Goal: Task Accomplishment & Management: Contribute content

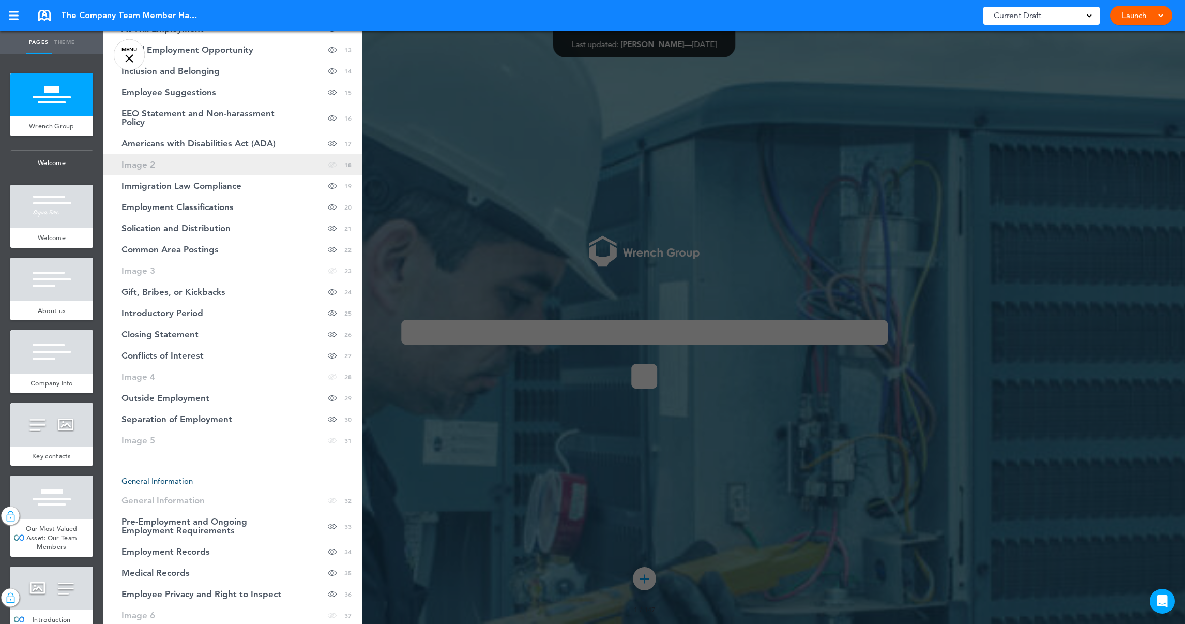
scroll to position [358, 0]
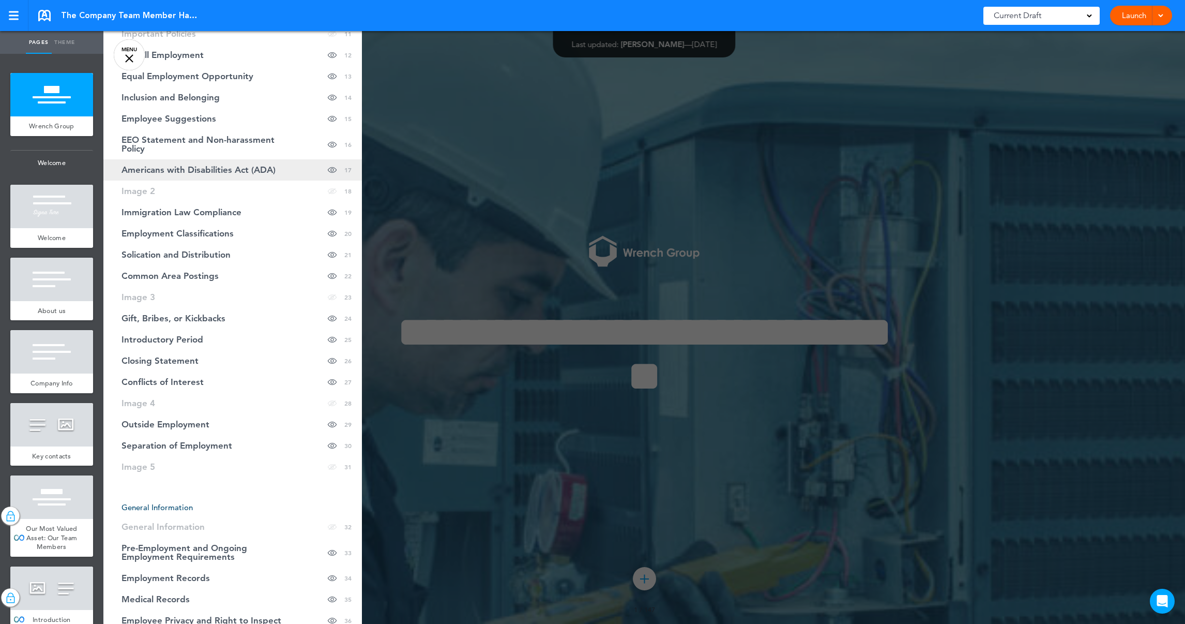
click at [228, 167] on span "Americans with Disabilities Act (ADA)" at bounding box center [199, 169] width 154 height 9
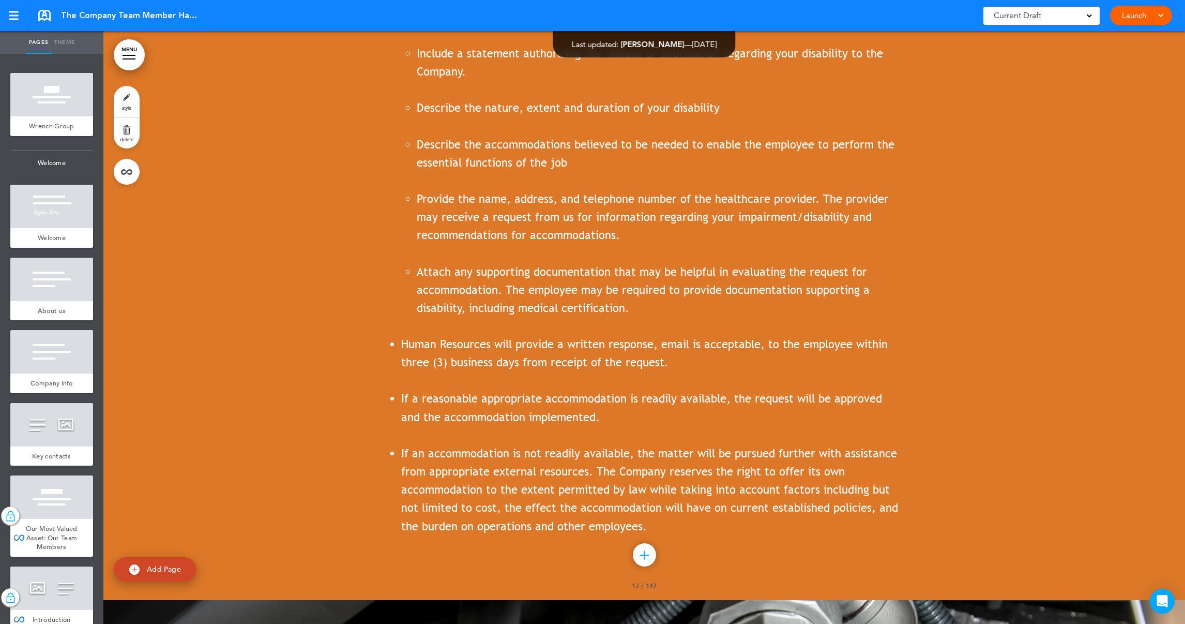
scroll to position [12087, 0]
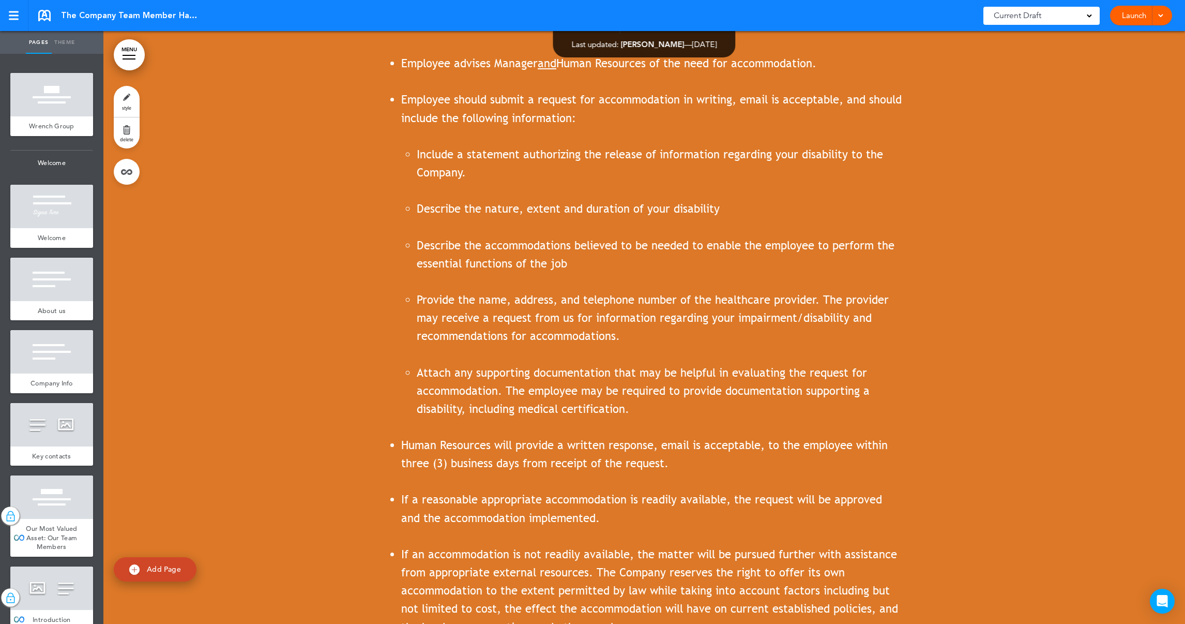
click at [134, 572] on img at bounding box center [134, 569] width 10 height 10
type input "********"
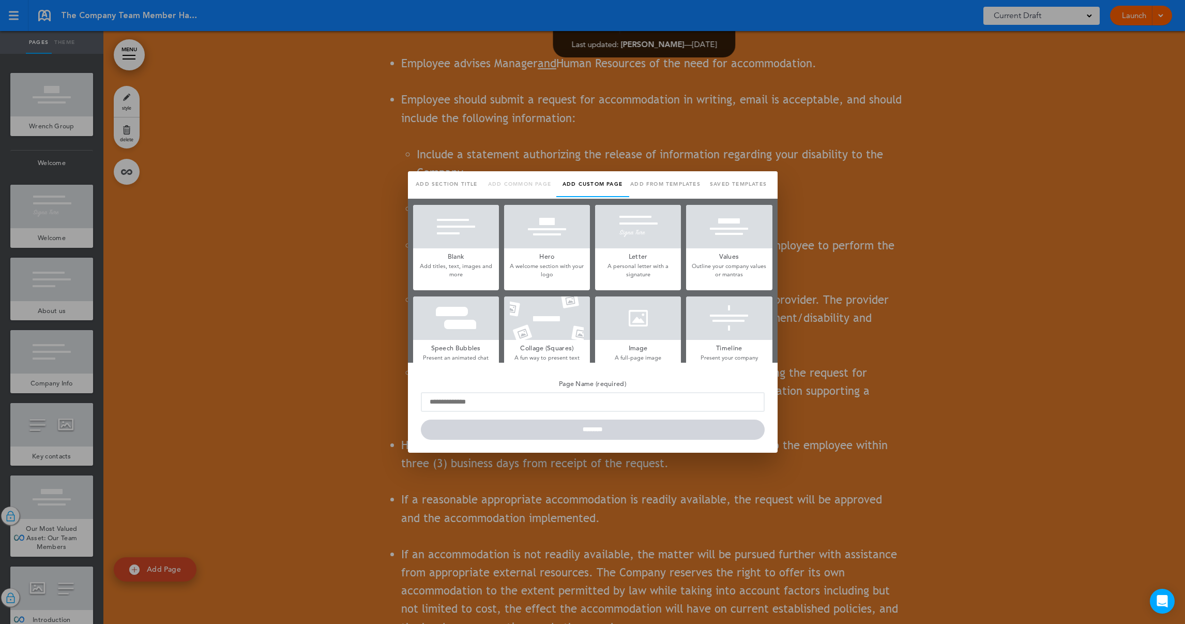
scroll to position [0, 0]
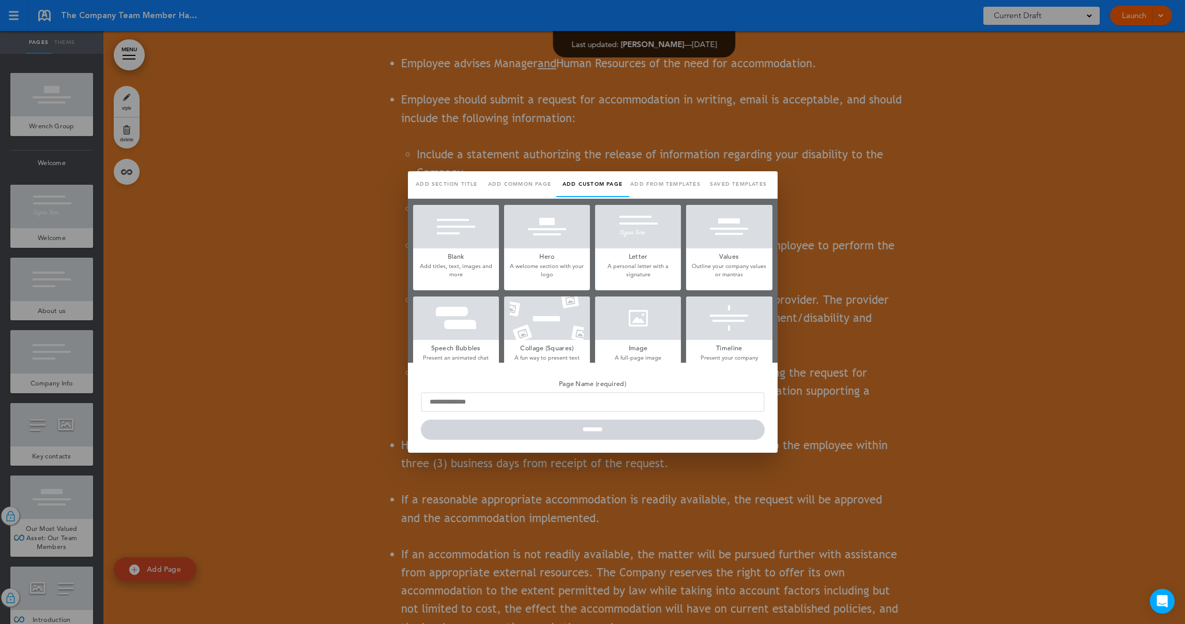
click at [460, 258] on h5 "Blank" at bounding box center [456, 255] width 86 height 14
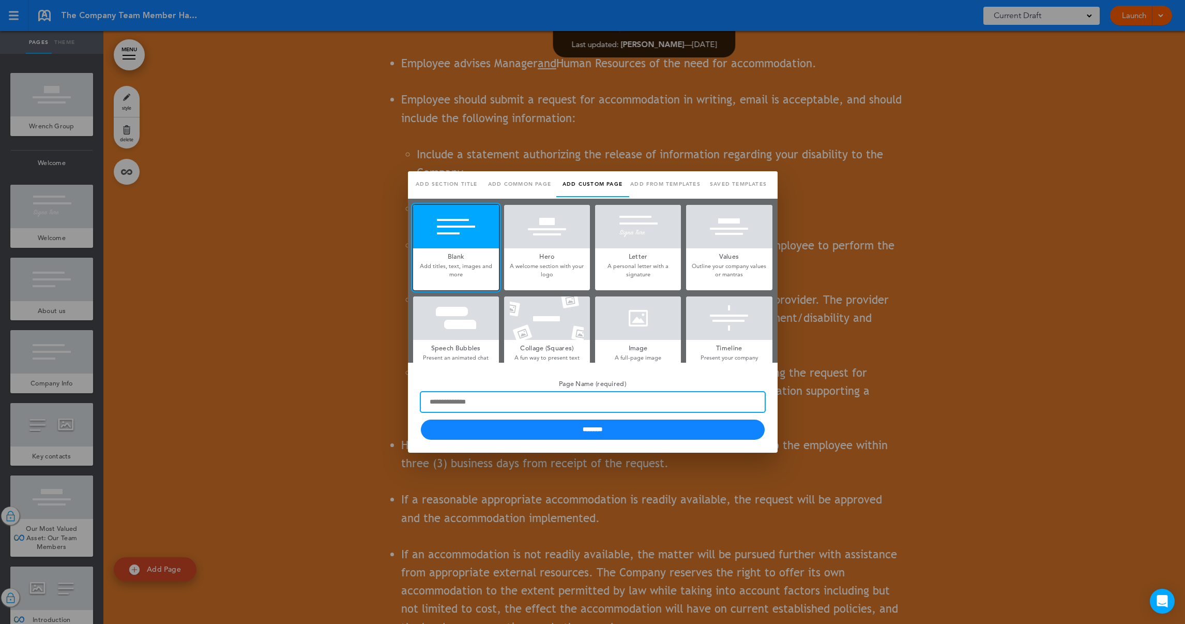
click at [508, 405] on input "Page Name (required)" at bounding box center [593, 402] width 344 height 20
type input "*"
click at [458, 240] on div at bounding box center [456, 226] width 86 height 43
click at [465, 401] on input "Page Name (required)" at bounding box center [593, 402] width 344 height 20
type input "**********"
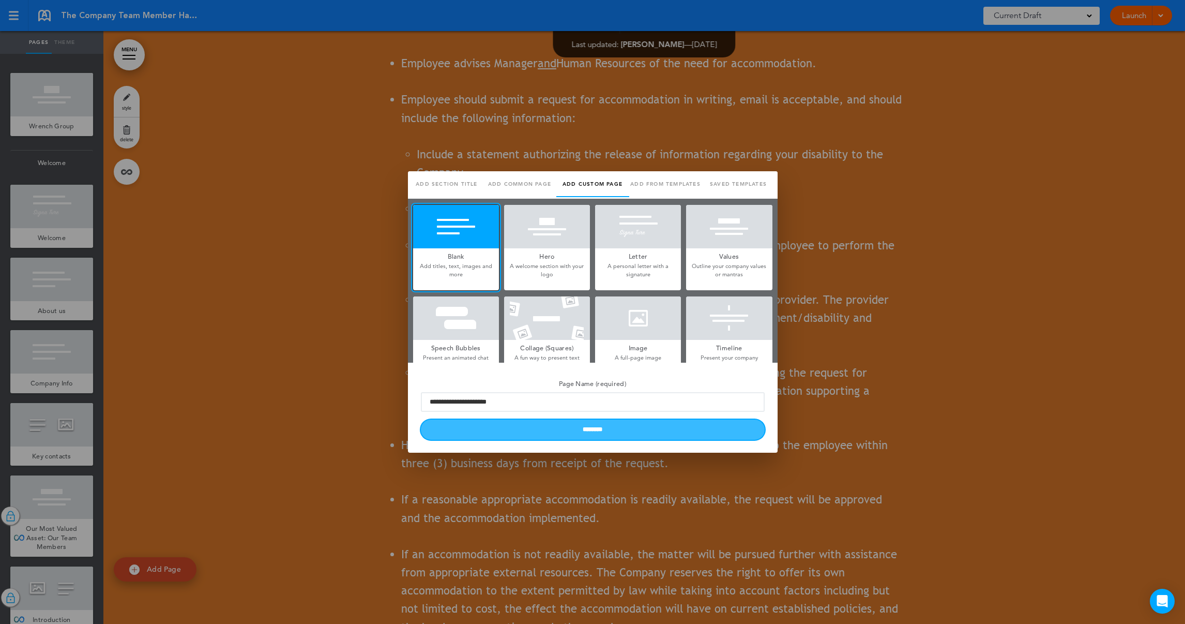
click at [581, 432] on input "********" at bounding box center [593, 429] width 344 height 20
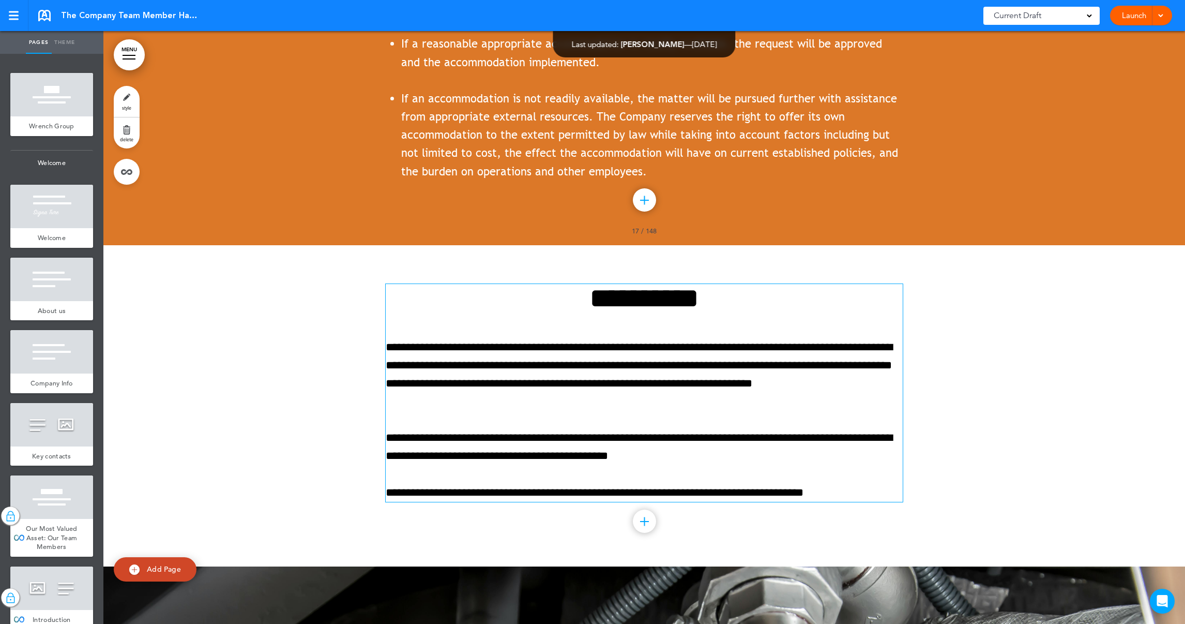
scroll to position [12552, 0]
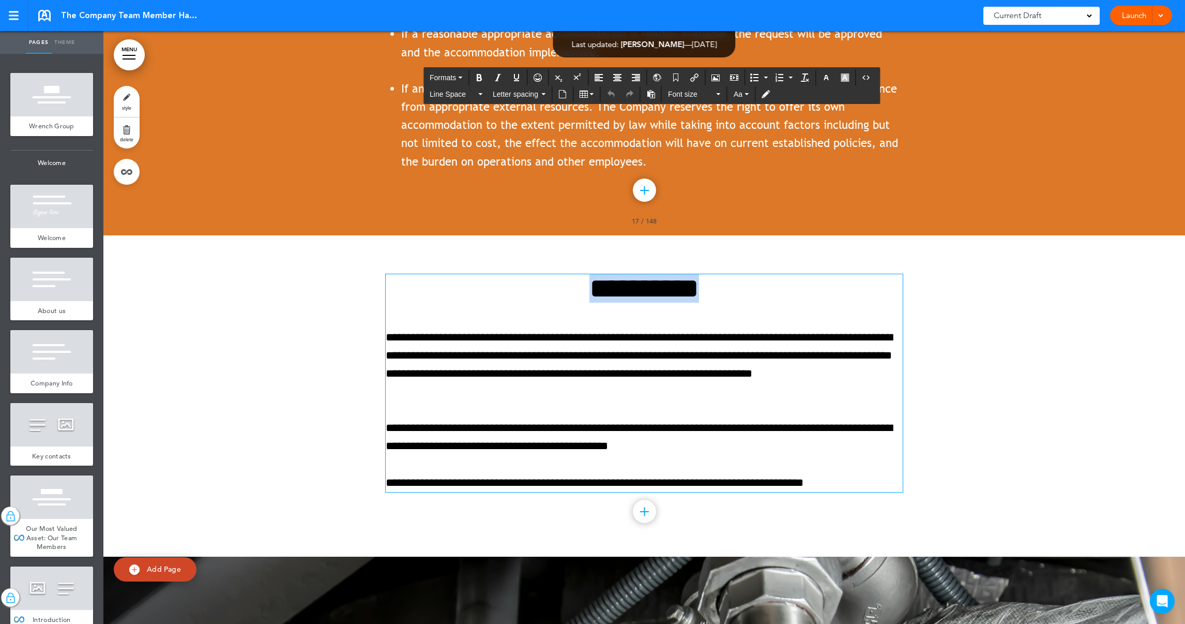
drag, startPoint x: 716, startPoint y: 257, endPoint x: 569, endPoint y: 257, distance: 147.4
click at [569, 274] on h1 "**********" at bounding box center [644, 288] width 517 height 28
click at [566, 274] on h1 "**********" at bounding box center [644, 288] width 517 height 28
drag, startPoint x: 729, startPoint y: 252, endPoint x: 522, endPoint y: 253, distance: 206.3
click at [497, 274] on h1 "**********" at bounding box center [644, 288] width 517 height 28
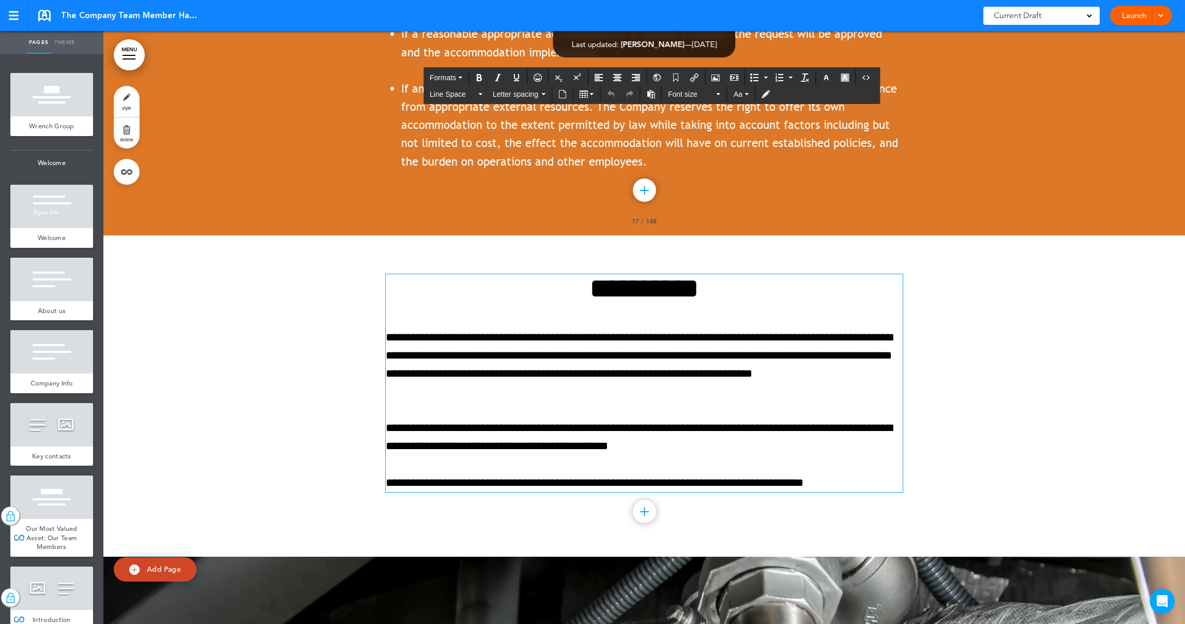
drag, startPoint x: 594, startPoint y: 259, endPoint x: 499, endPoint y: 330, distance: 118.5
click at [501, 331] on p "**********" at bounding box center [644, 364] width 517 height 73
drag, startPoint x: 829, startPoint y: 443, endPoint x: 723, endPoint y: 435, distance: 106.3
click at [723, 435] on div "**********" at bounding box center [644, 383] width 517 height 218
click at [843, 474] on p "**********" at bounding box center [644, 483] width 517 height 18
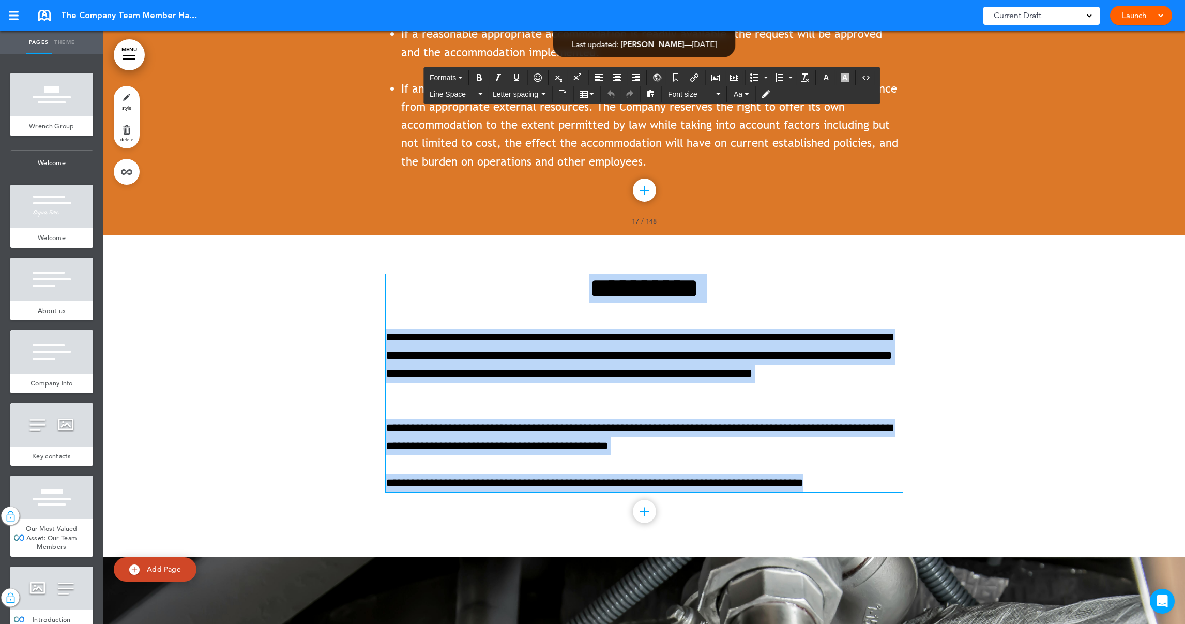
drag, startPoint x: 843, startPoint y: 443, endPoint x: 440, endPoint y: 237, distance: 452.3
click at [440, 274] on div "**********" at bounding box center [644, 383] width 517 height 218
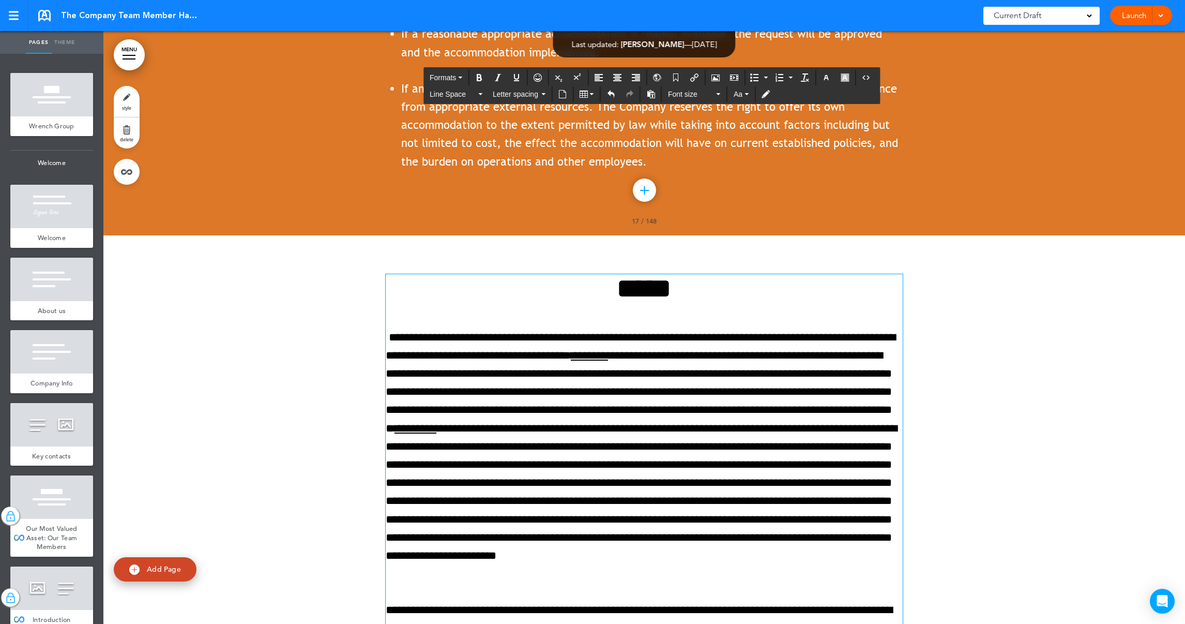
click at [596, 274] on h1 "*****" at bounding box center [644, 288] width 517 height 28
drag, startPoint x: 676, startPoint y: 247, endPoint x: 449, endPoint y: 250, distance: 227.0
click at [449, 274] on h1 "*****" at bounding box center [644, 288] width 517 height 28
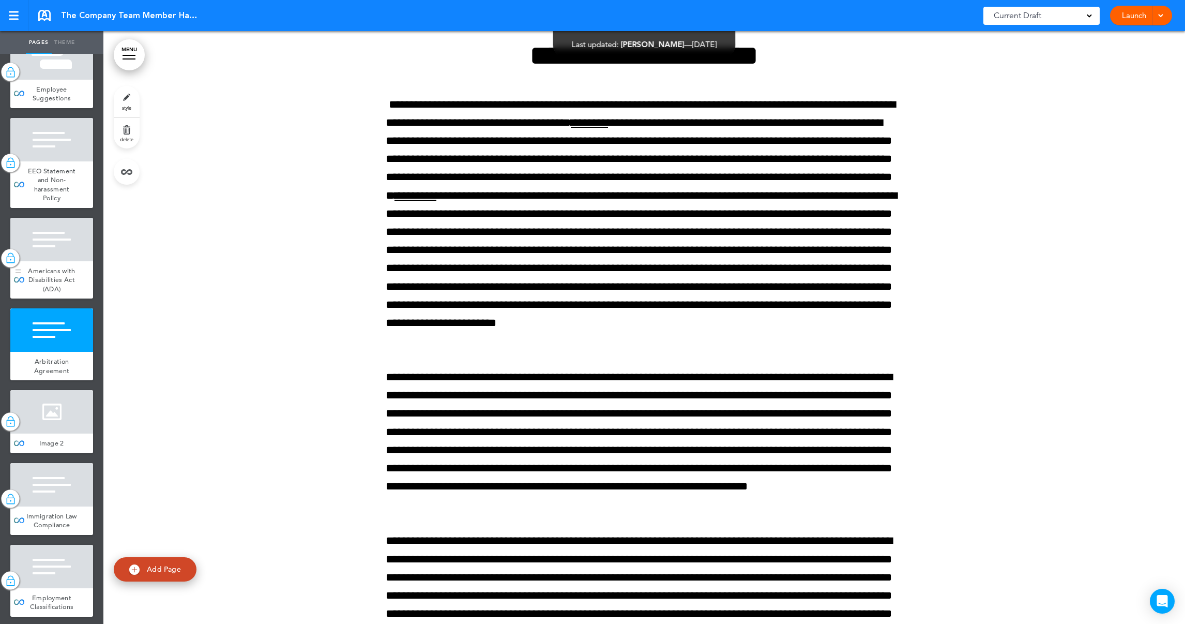
scroll to position [1241, 0]
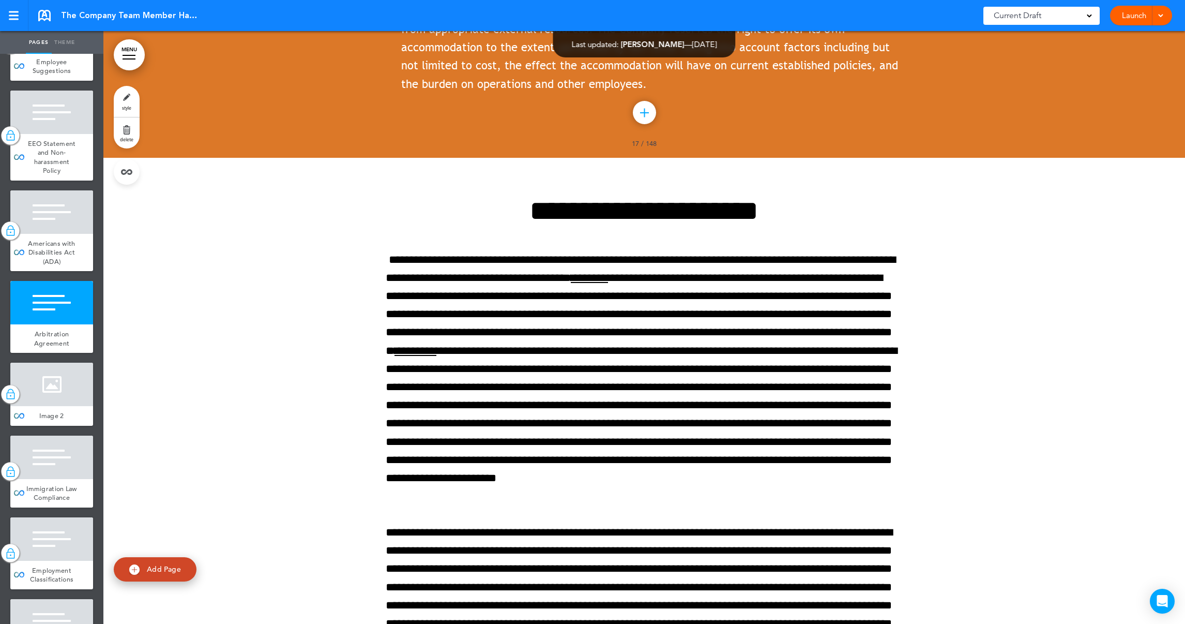
scroll to position [12708, 0]
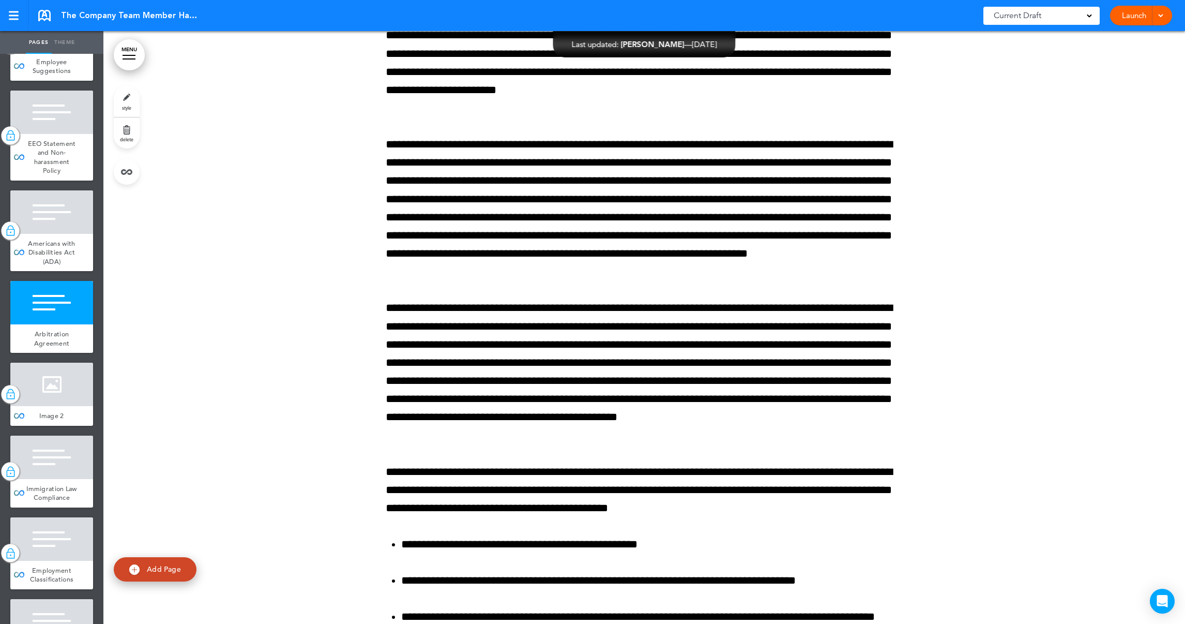
scroll to position [13173, 0]
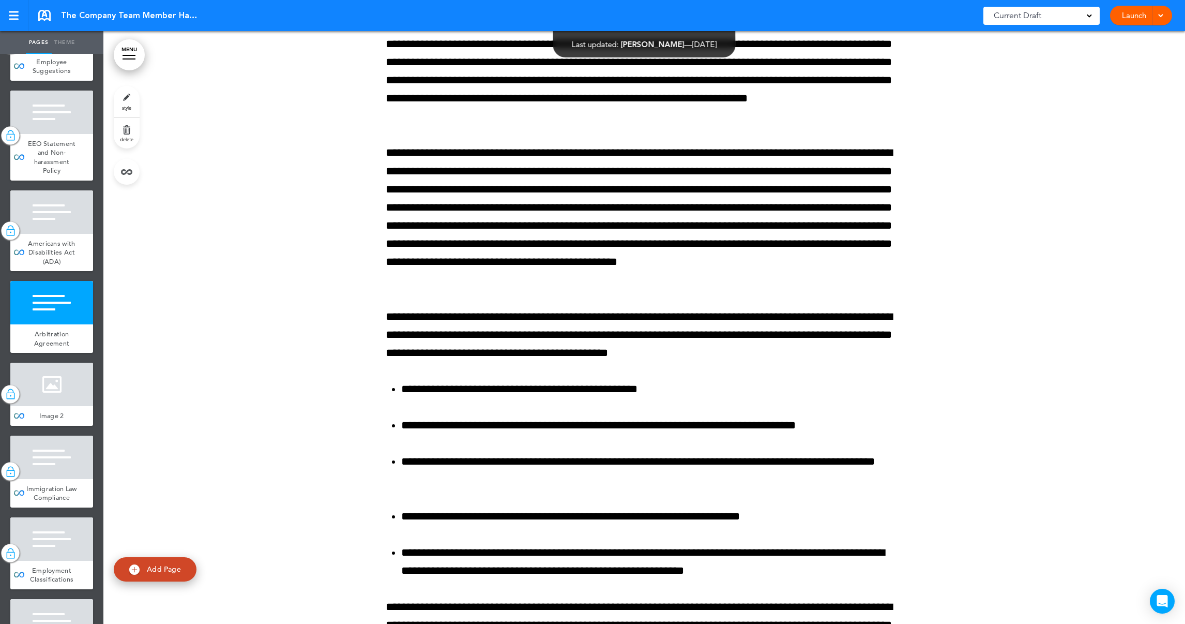
click at [1133, 15] on link "Launch" at bounding box center [1134, 16] width 33 height 20
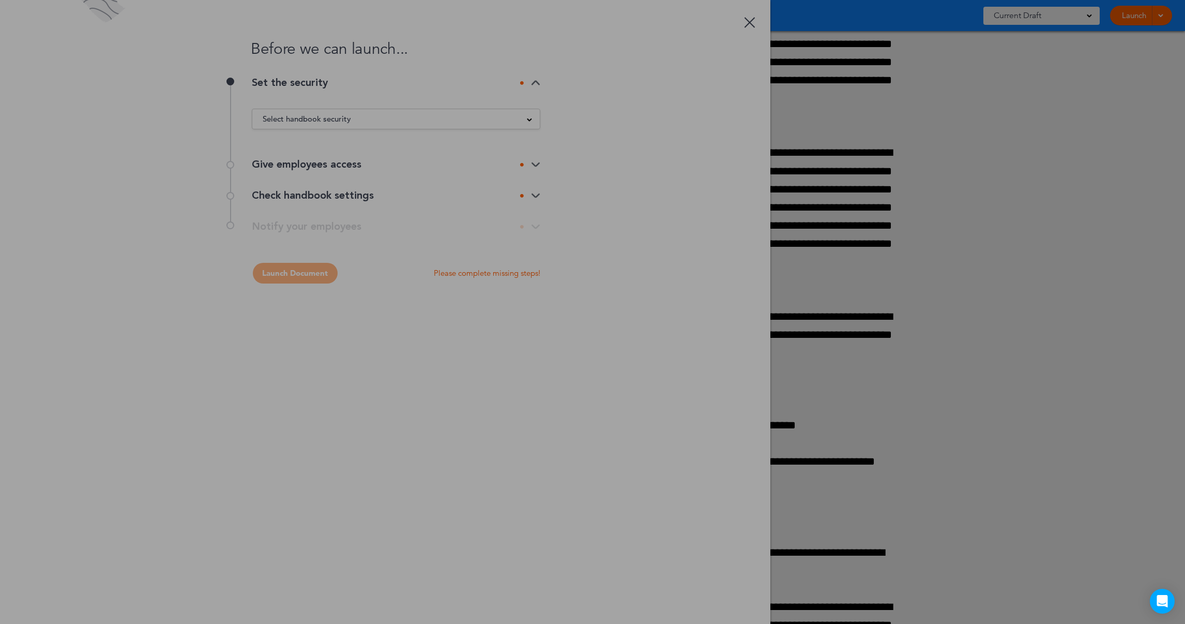
scroll to position [0, 0]
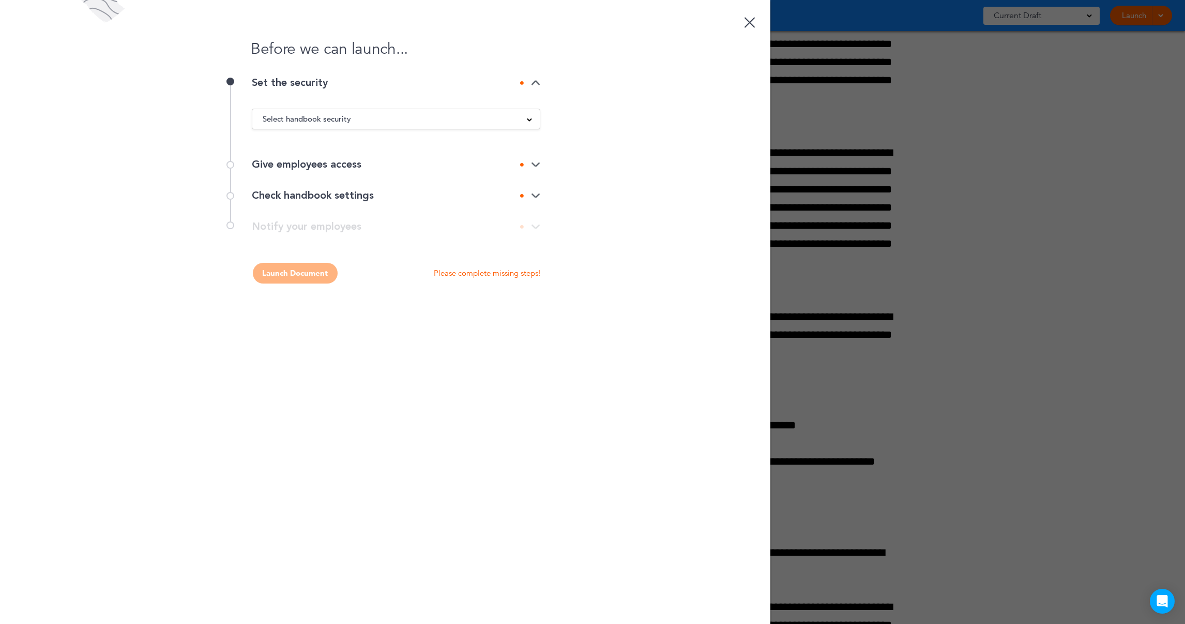
click at [371, 119] on div "Select handbook security" at bounding box center [396, 118] width 288 height 11
click at [536, 164] on img at bounding box center [535, 164] width 9 height 7
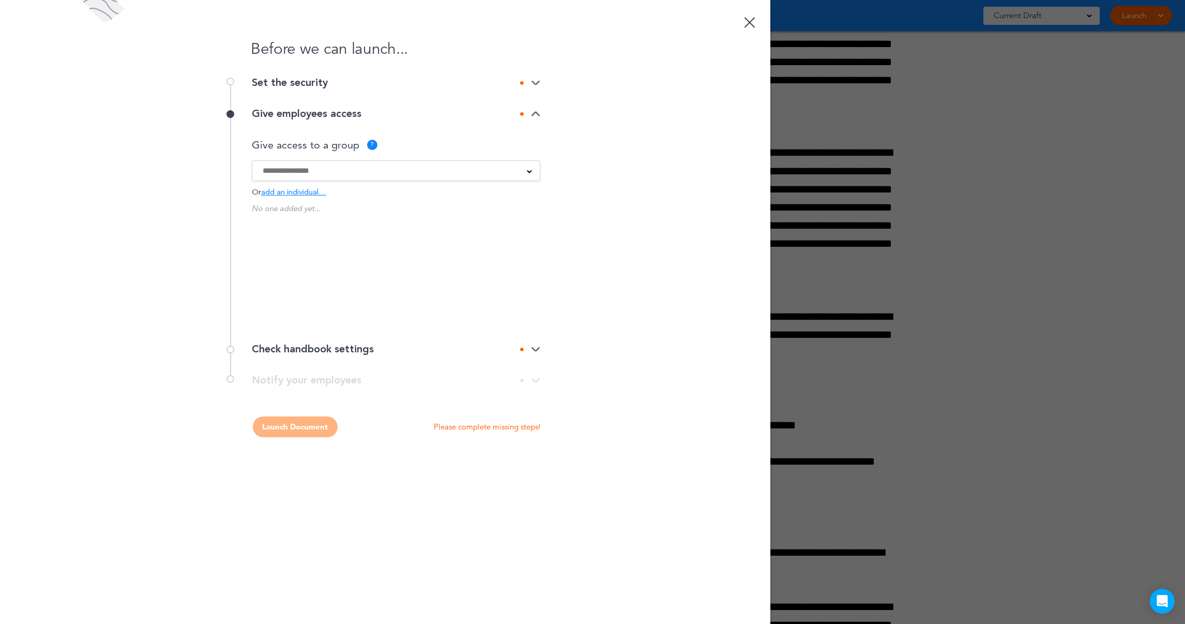
click at [346, 174] on input at bounding box center [389, 170] width 253 height 11
click at [535, 345] on div "Check handbook settings" at bounding box center [396, 349] width 289 height 10
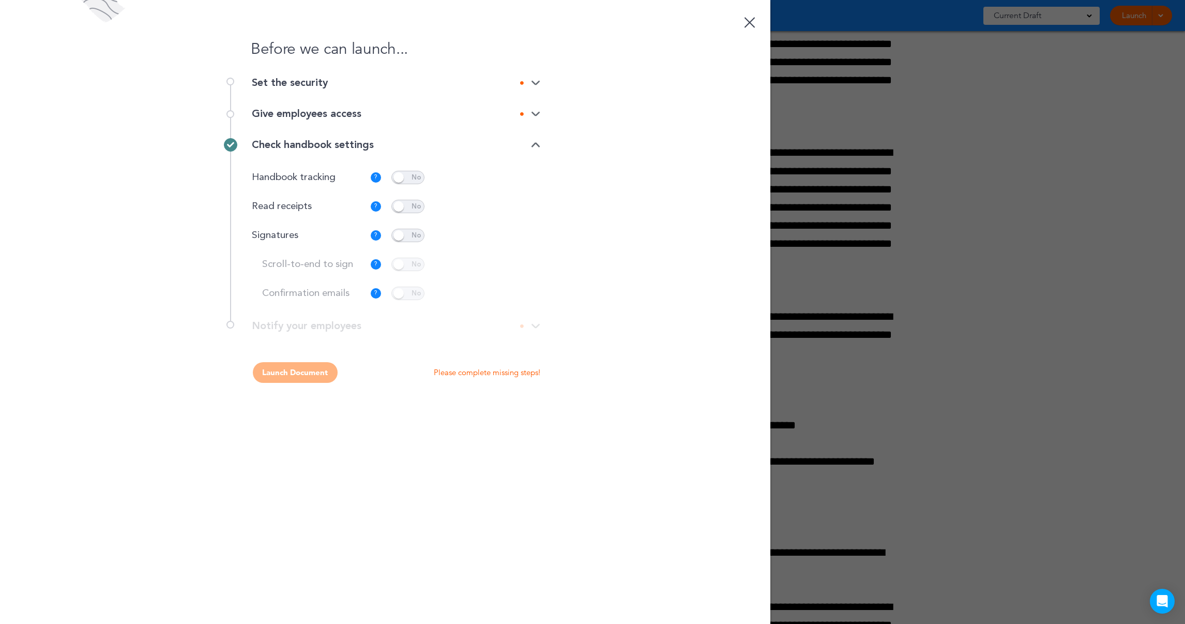
click at [752, 21] on link at bounding box center [749, 20] width 21 height 21
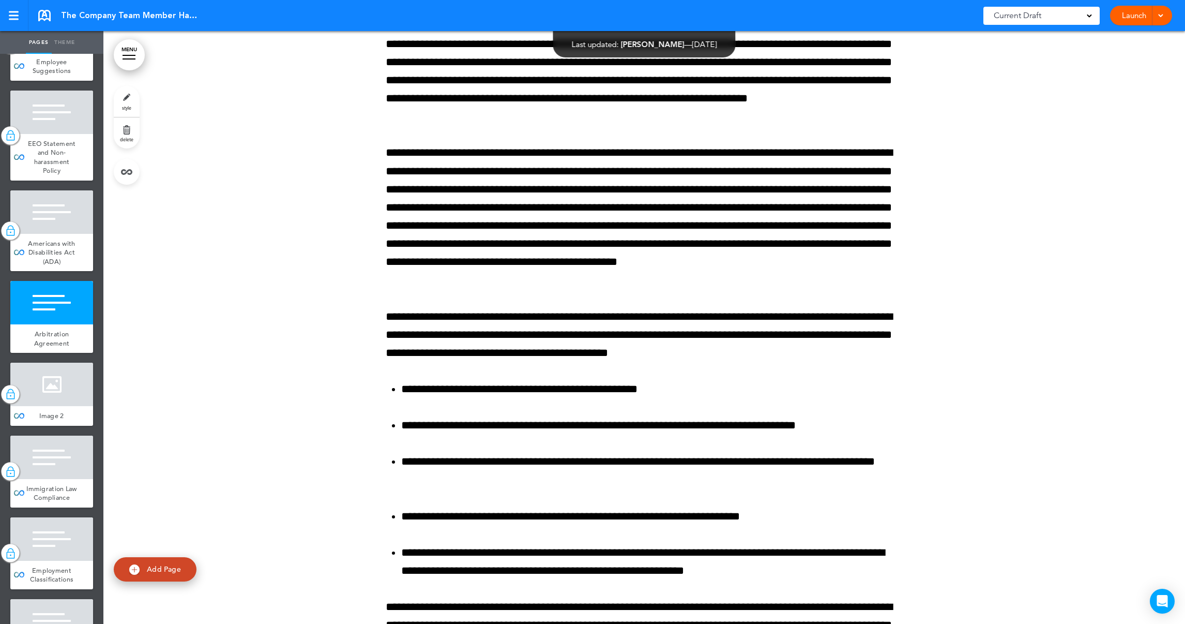
click at [312, 328] on div at bounding box center [644, 471] width 1082 height 1712
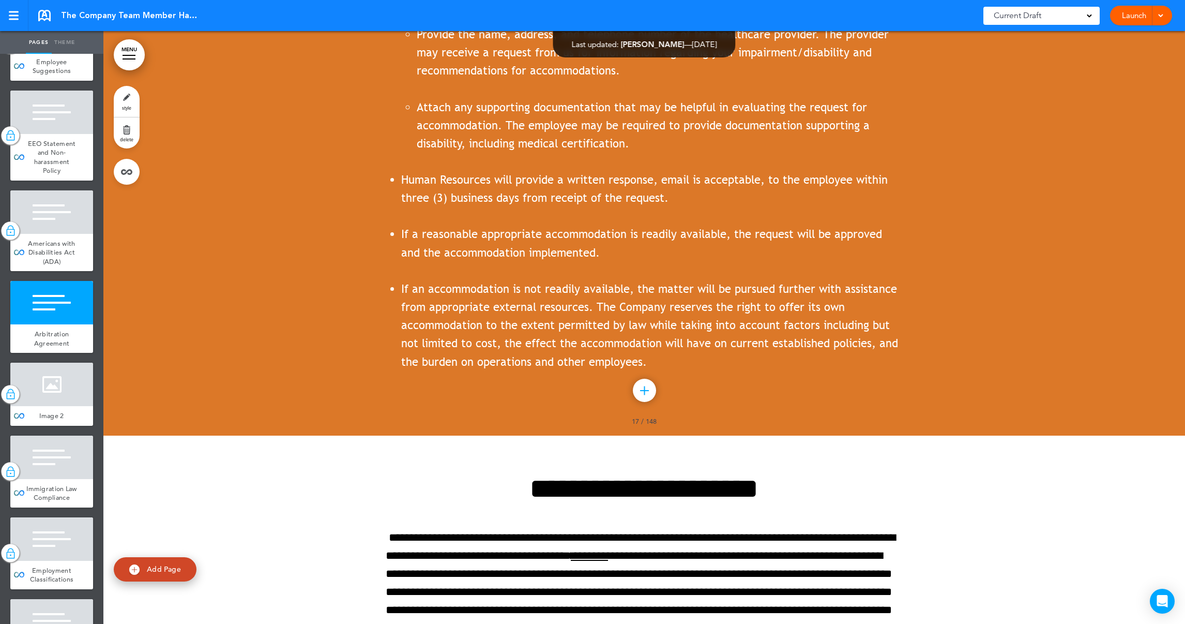
scroll to position [12320, 0]
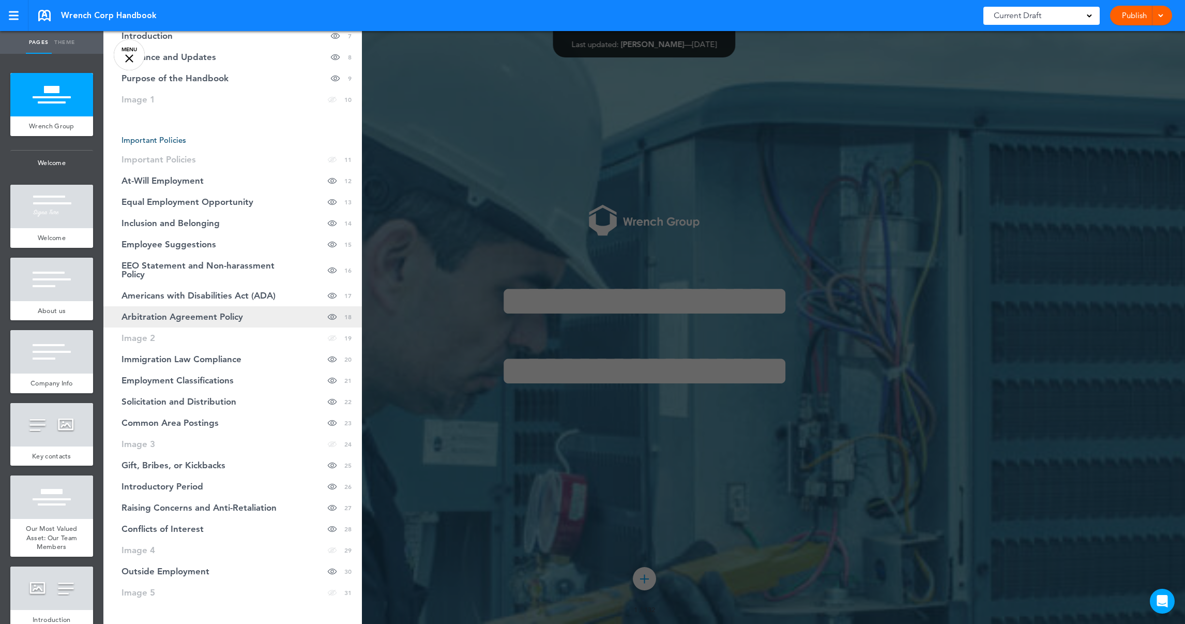
click at [184, 312] on span "Arbitration Agreement Policy" at bounding box center [183, 316] width 122 height 9
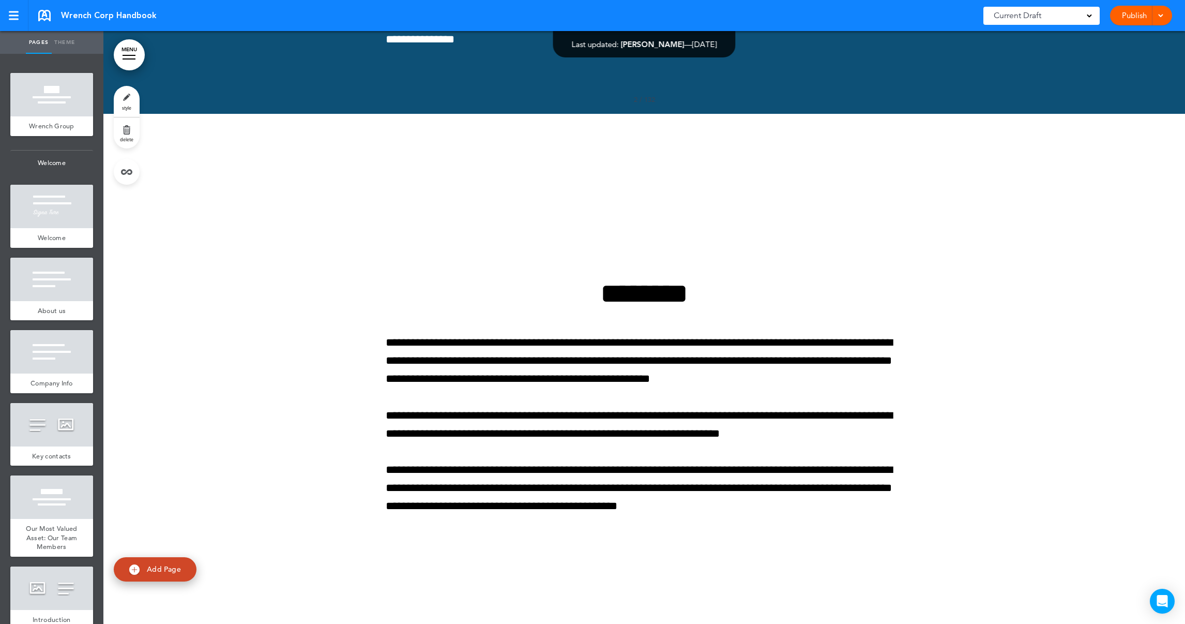
scroll to position [12763, 0]
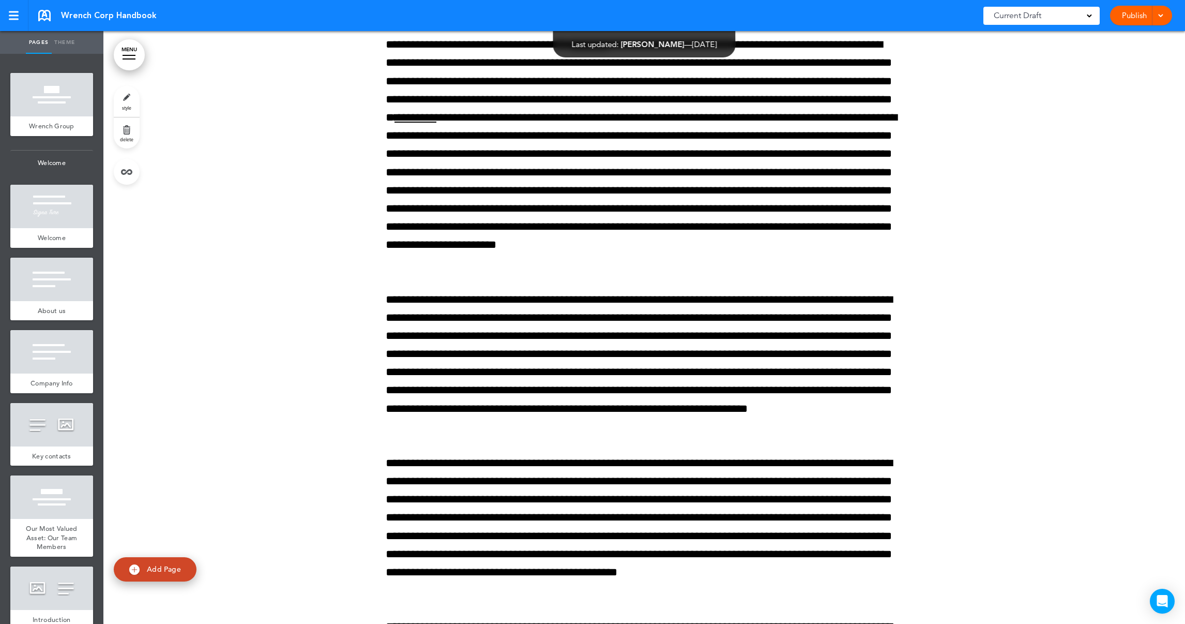
click at [131, 58] on link "MENU" at bounding box center [129, 54] width 31 height 31
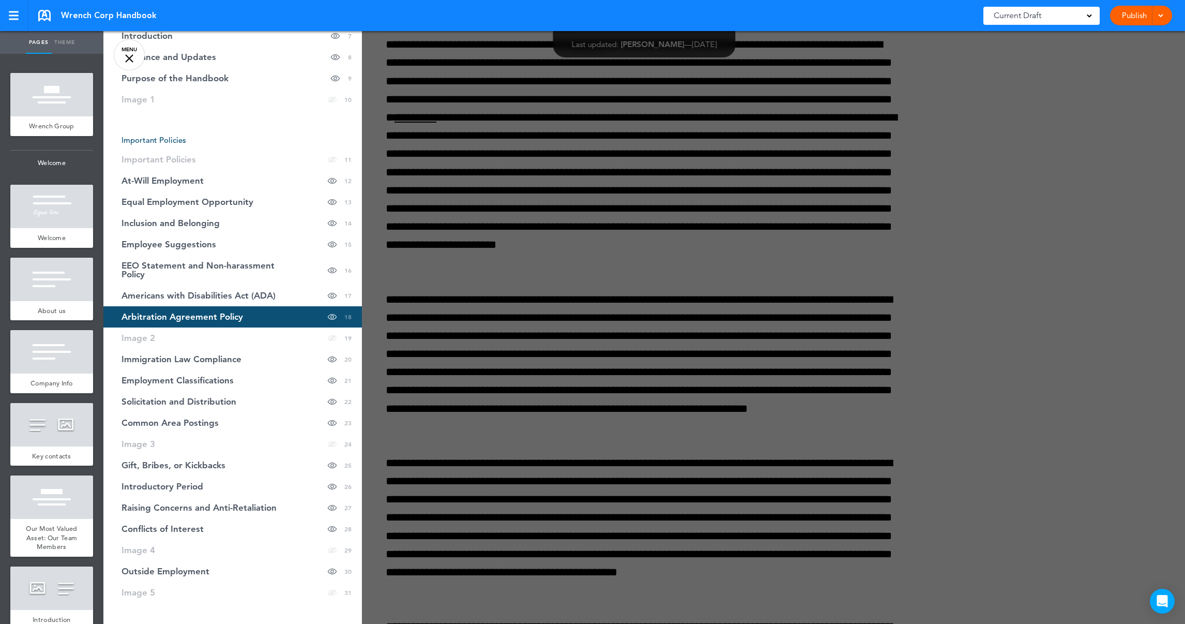
click at [582, 573] on div at bounding box center [695, 312] width 1185 height 624
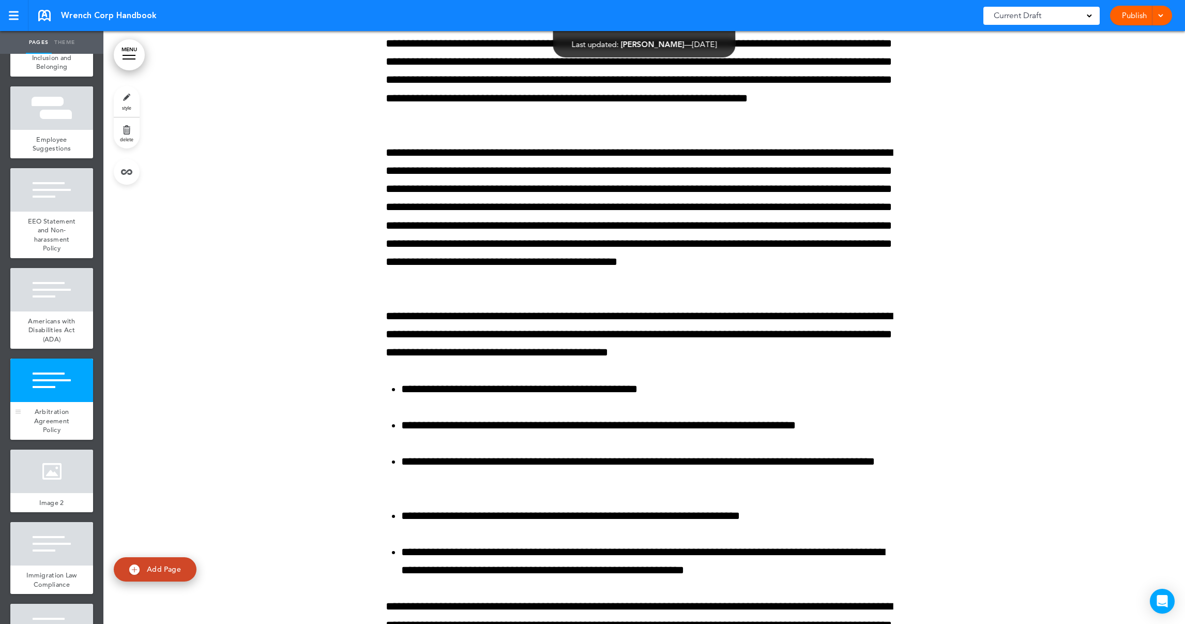
scroll to position [1241, 0]
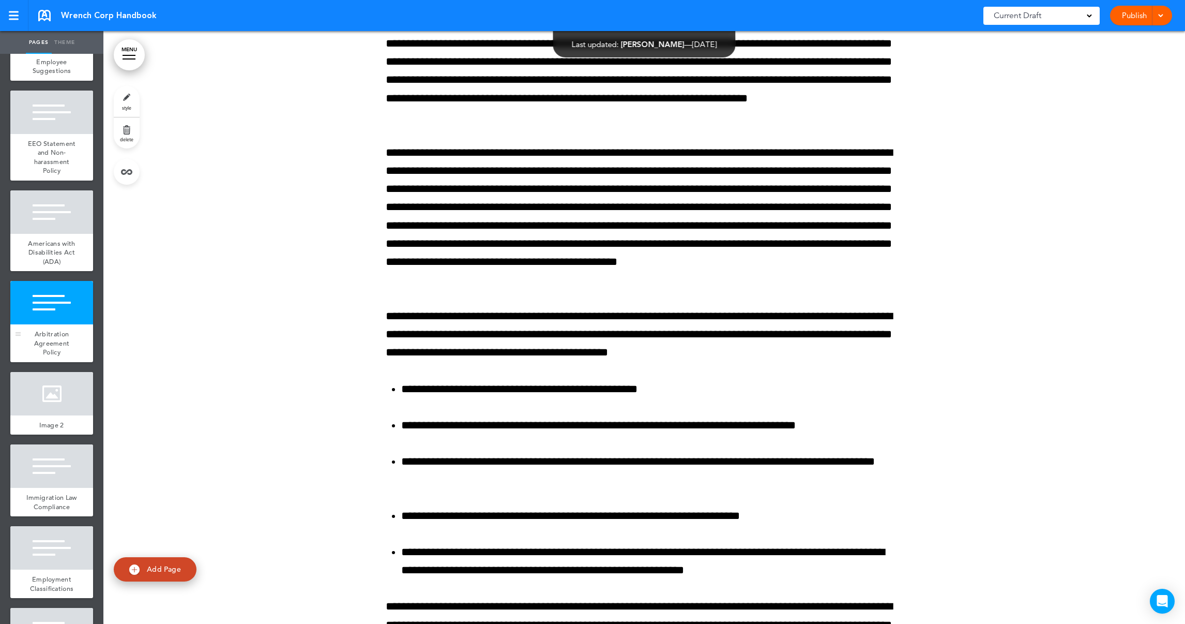
click at [48, 324] on div at bounding box center [51, 302] width 83 height 43
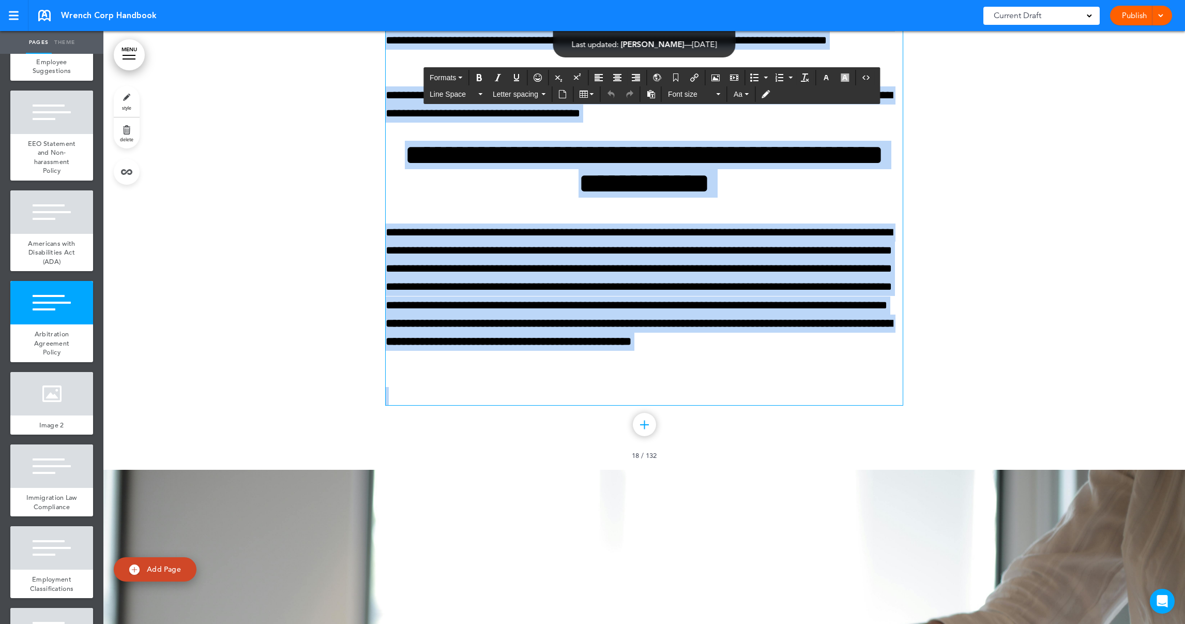
scroll to position [14081, 0]
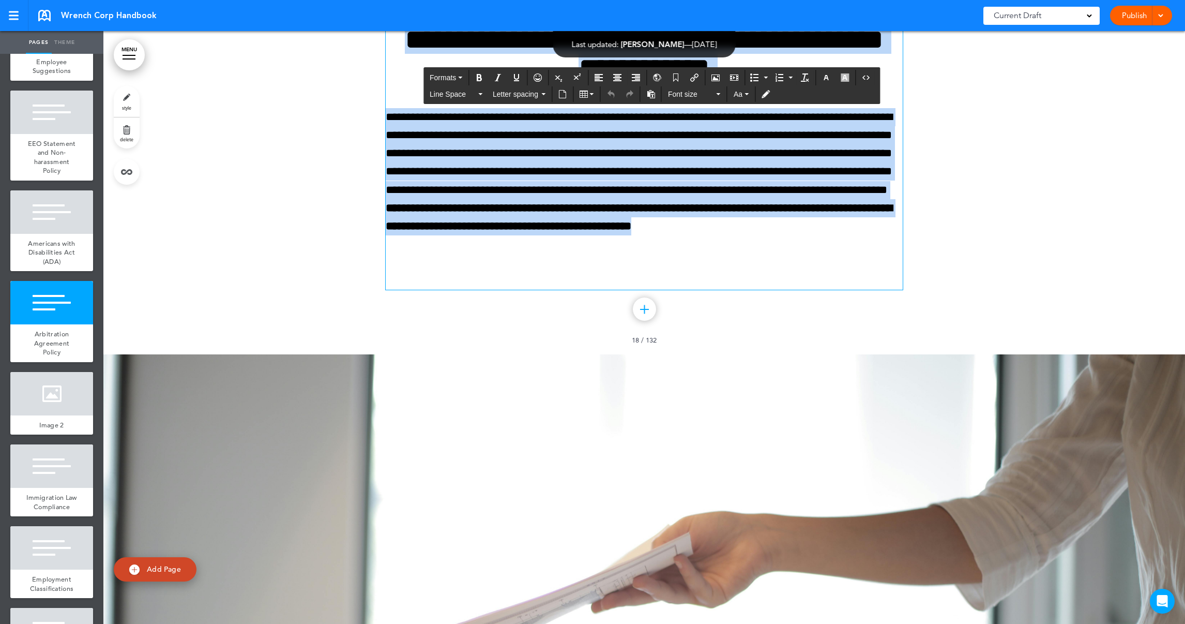
drag, startPoint x: 480, startPoint y: 83, endPoint x: 497, endPoint y: 350, distance: 267.9
copy div "**********"
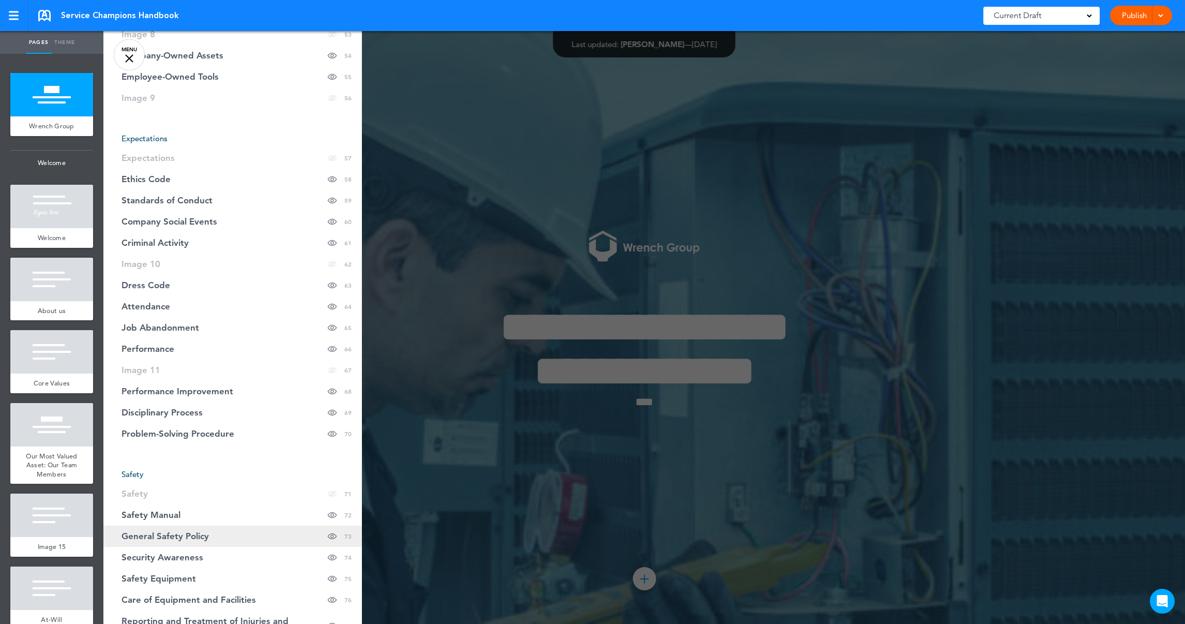
scroll to position [1551, 0]
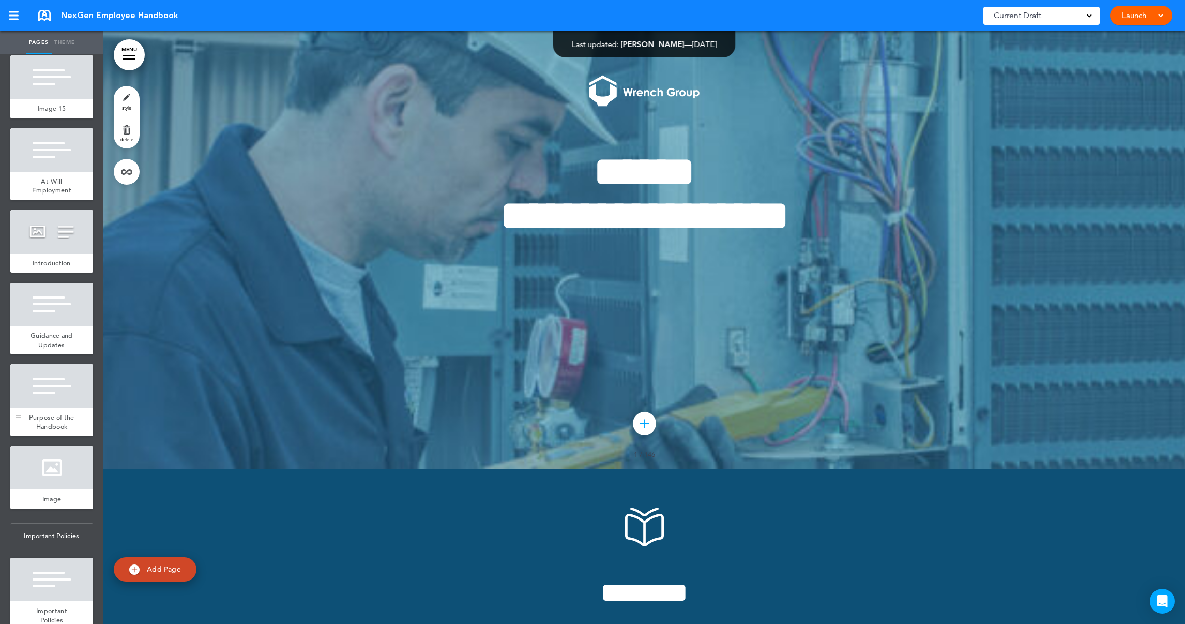
scroll to position [465, 0]
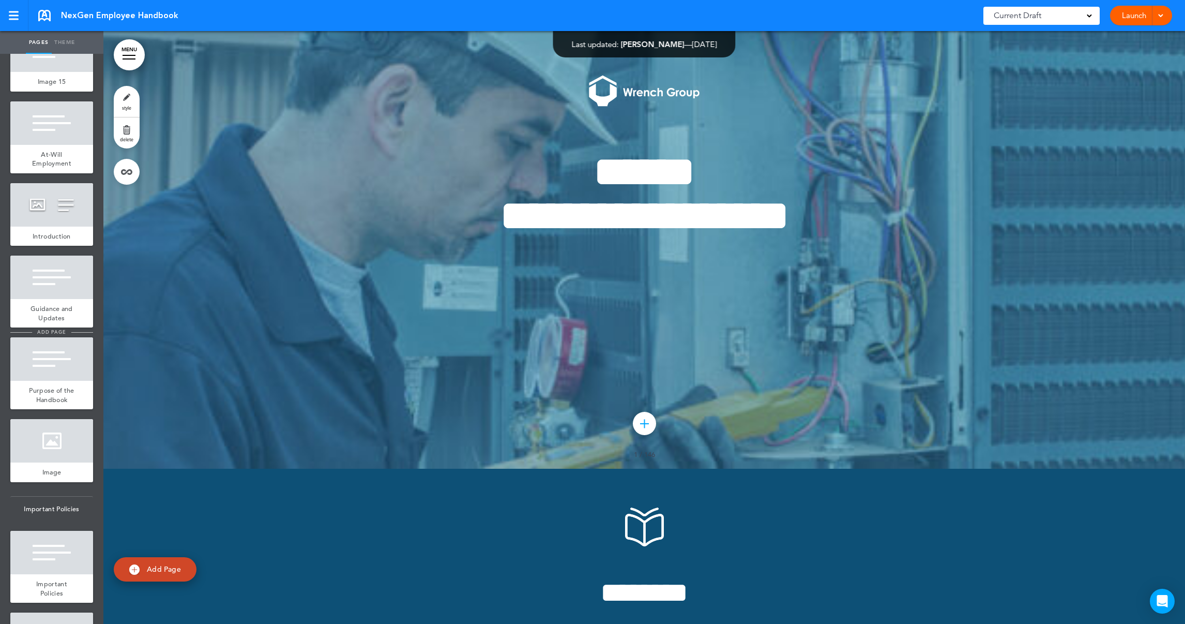
click at [44, 335] on span "add page" at bounding box center [51, 331] width 39 height 7
type input "********"
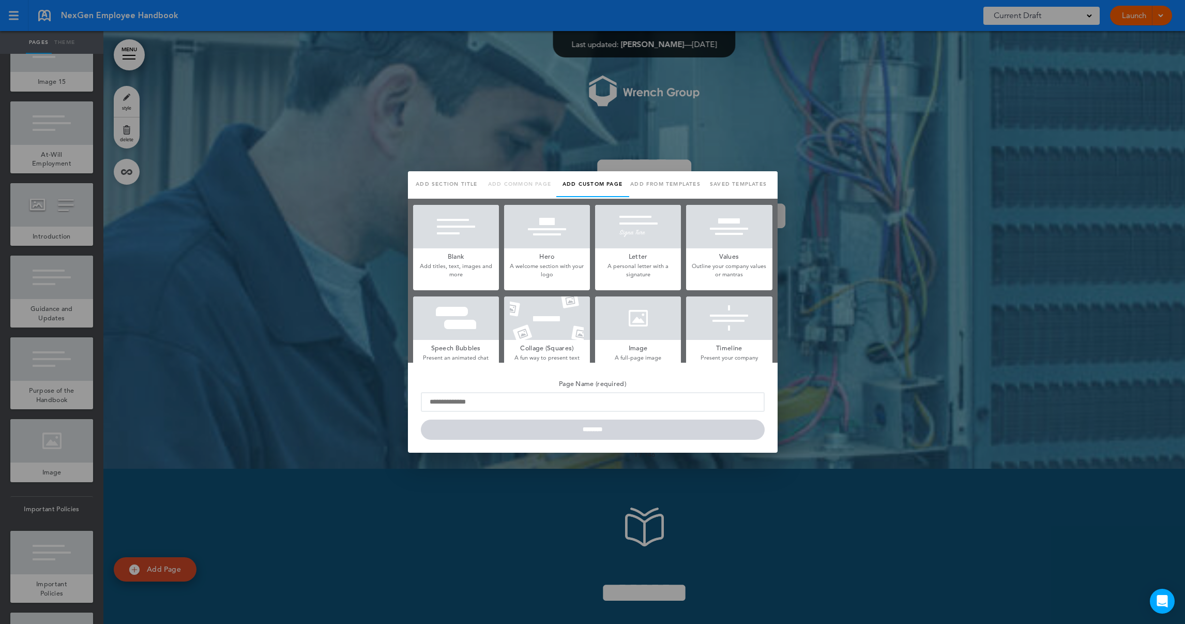
scroll to position [0, 0]
click at [448, 246] on div at bounding box center [456, 226] width 86 height 43
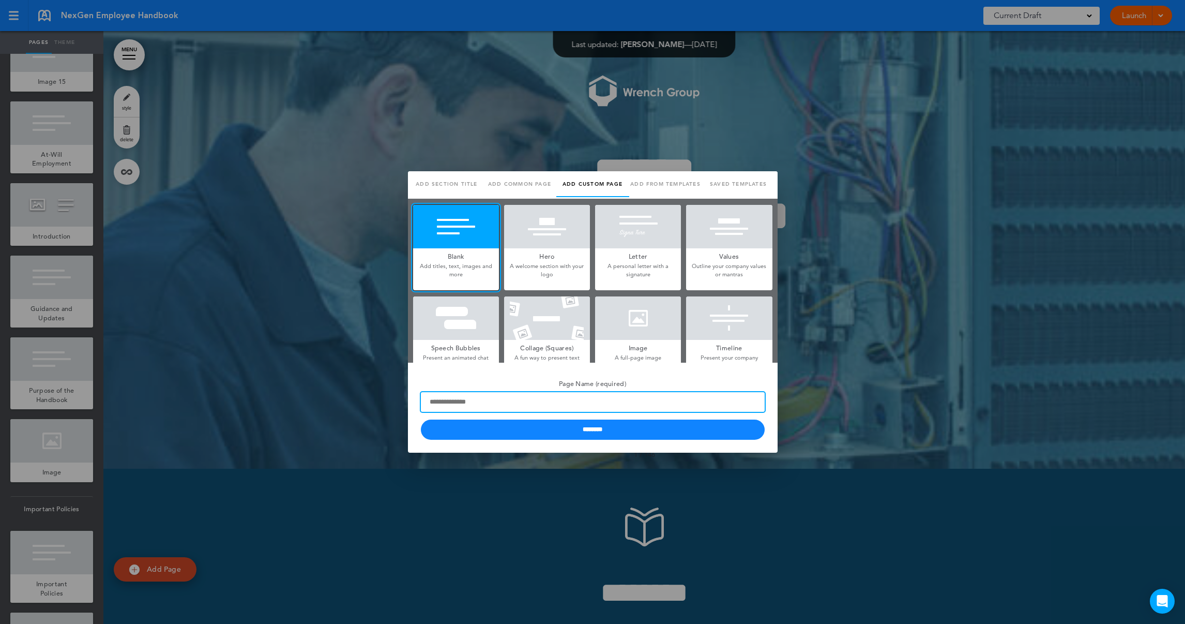
click at [507, 399] on input "Page Name (required)" at bounding box center [593, 402] width 344 height 20
type input "*"
type input "**********"
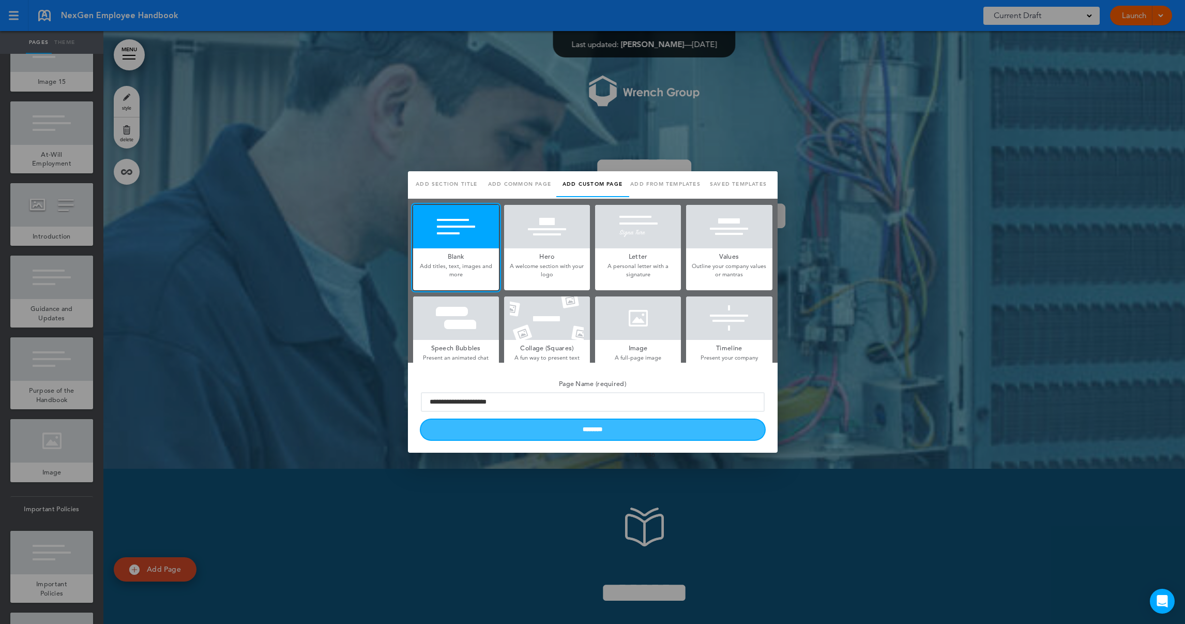
click at [562, 430] on input "********" at bounding box center [593, 429] width 344 height 20
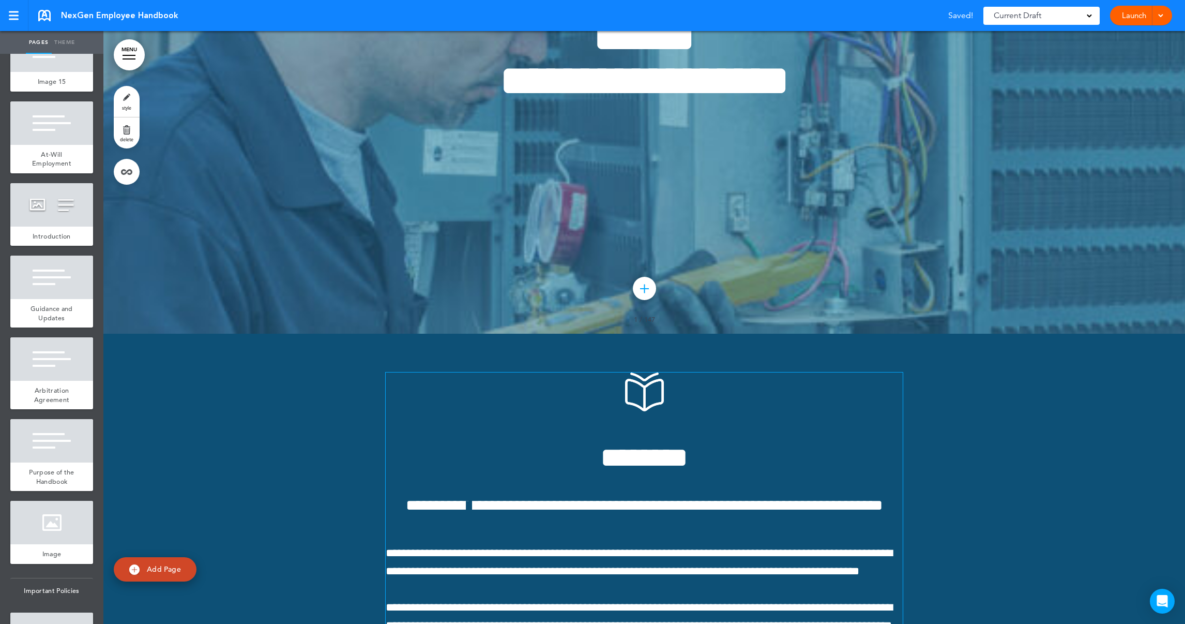
scroll to position [387, 0]
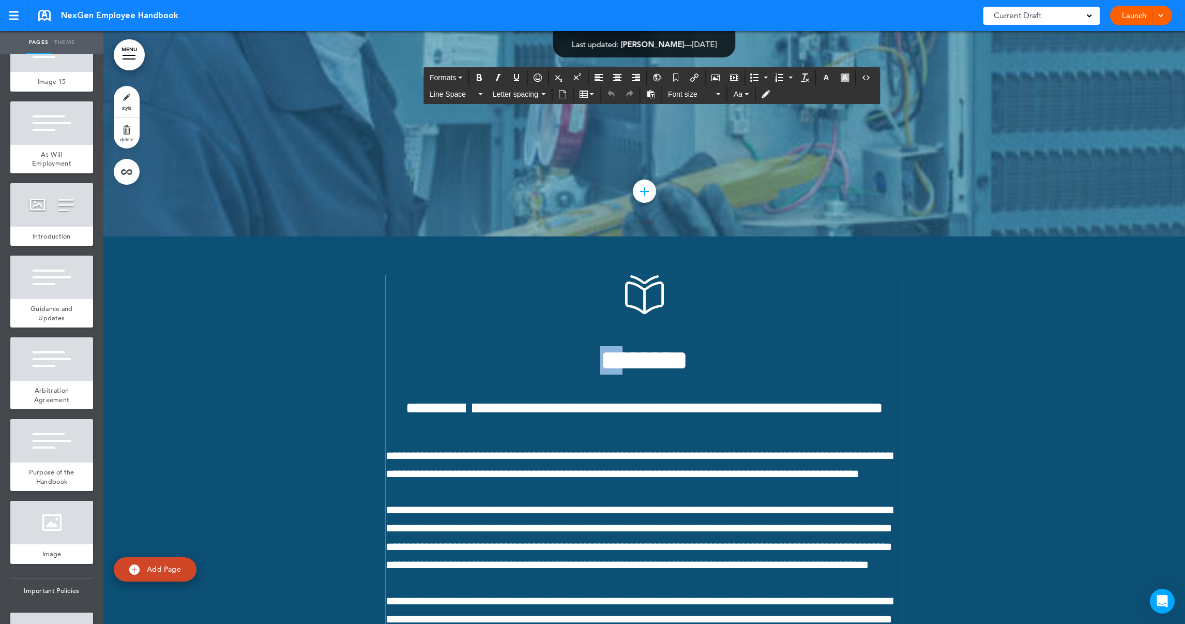
drag, startPoint x: 573, startPoint y: 354, endPoint x: 616, endPoint y: 352, distance: 43.0
click at [616, 352] on h1 "********" at bounding box center [644, 360] width 517 height 28
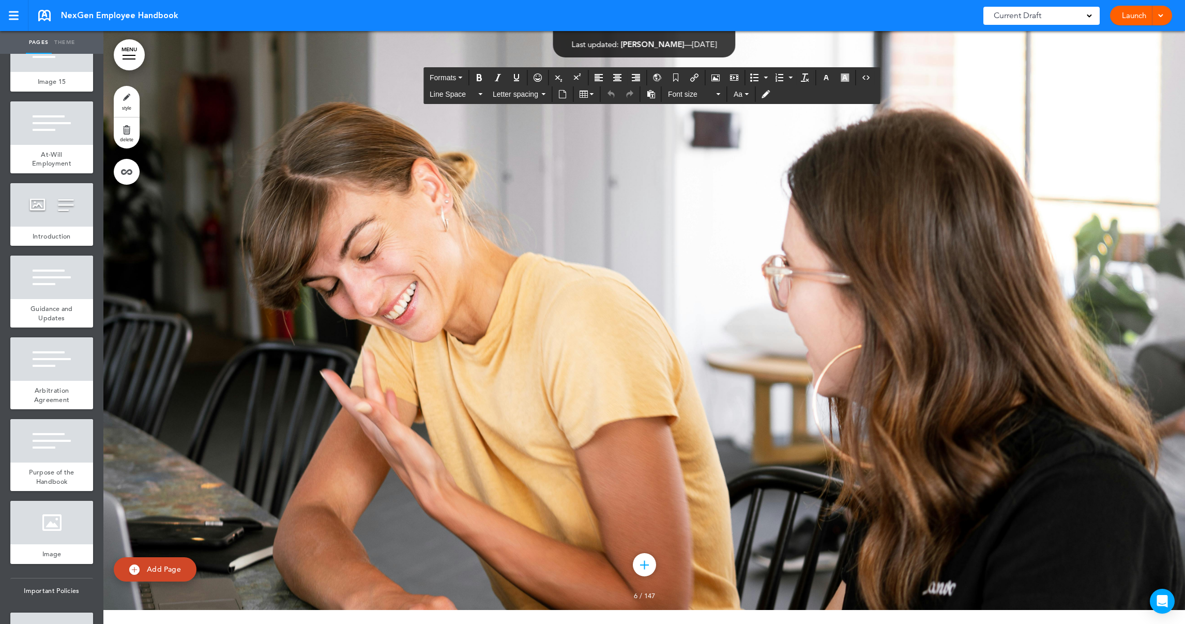
scroll to position [3335, 0]
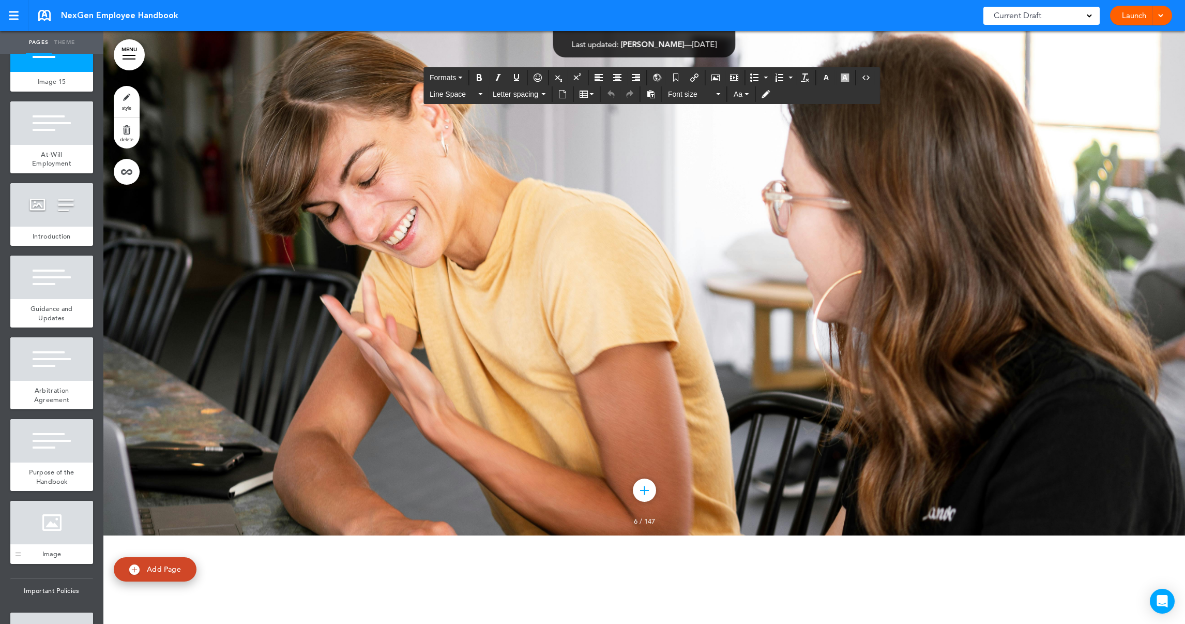
click at [67, 544] on div at bounding box center [51, 522] width 83 height 43
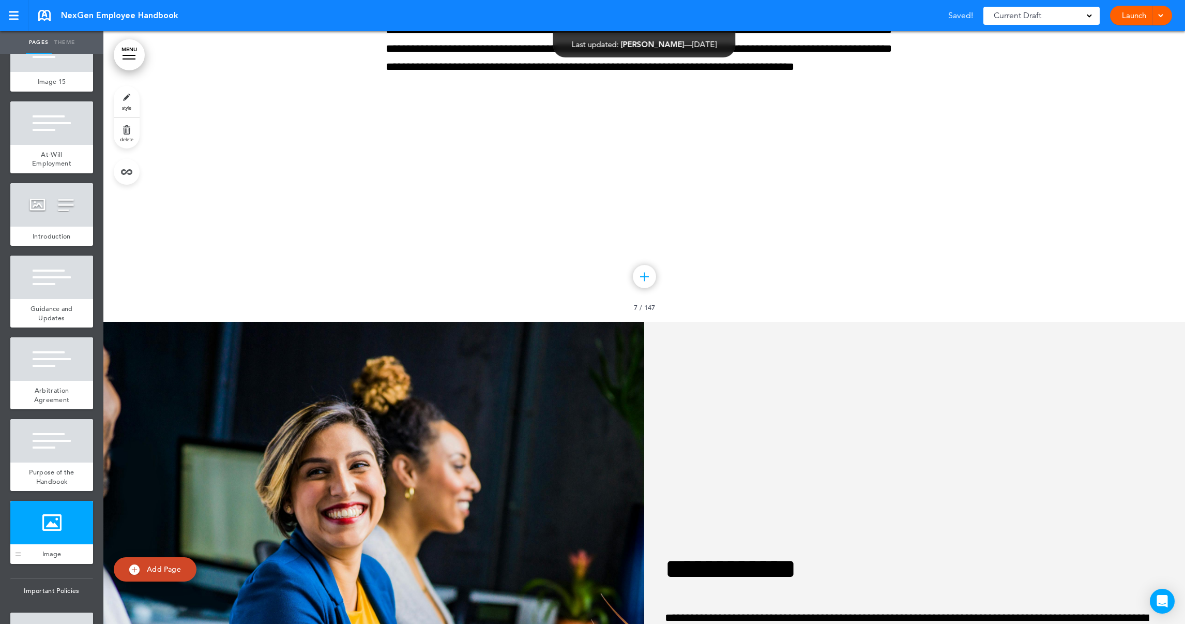
scroll to position [6582, 0]
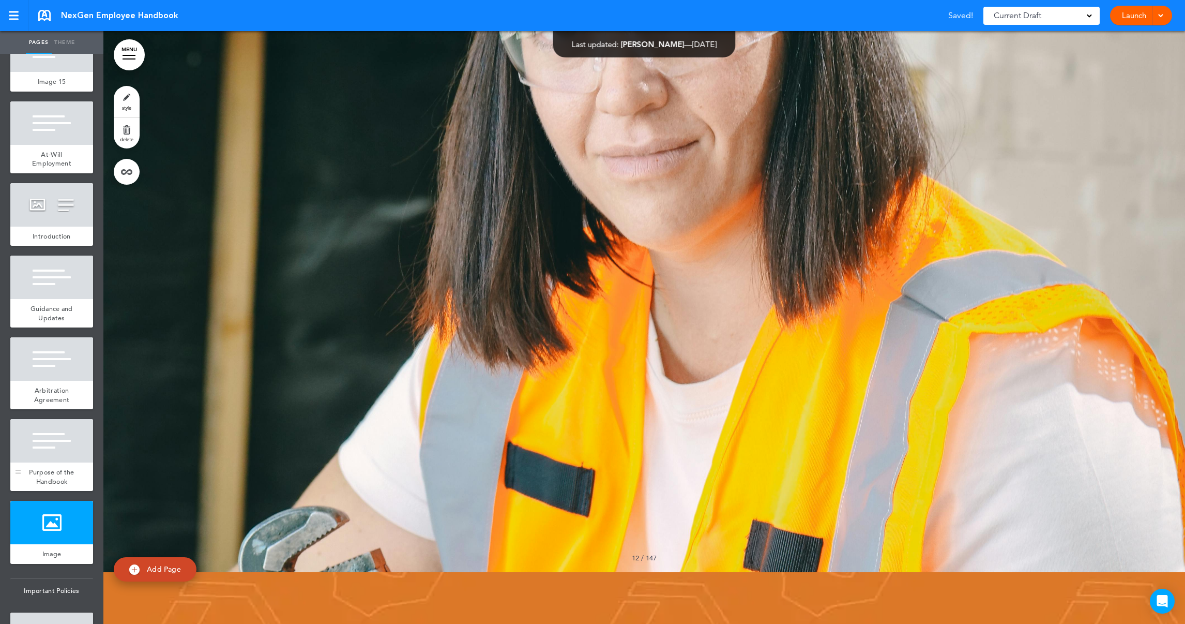
click at [53, 486] on span "Purpose of the Handbook" at bounding box center [51, 476] width 45 height 18
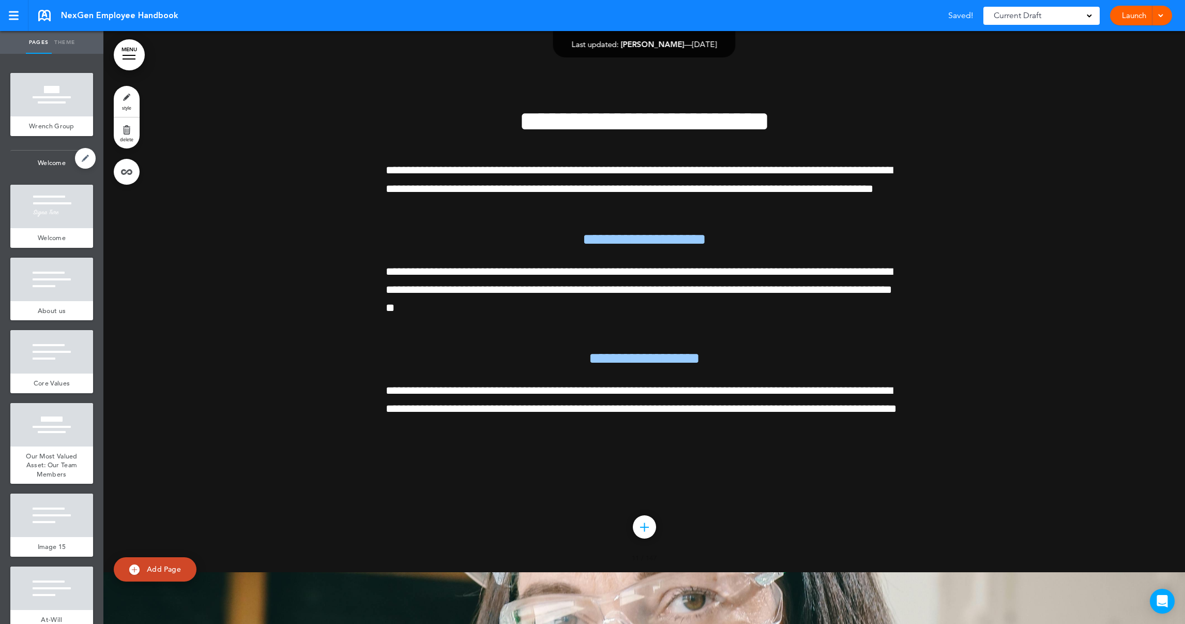
drag, startPoint x: 36, startPoint y: 110, endPoint x: 41, endPoint y: 175, distance: 64.8
click at [36, 111] on div at bounding box center [51, 94] width 83 height 43
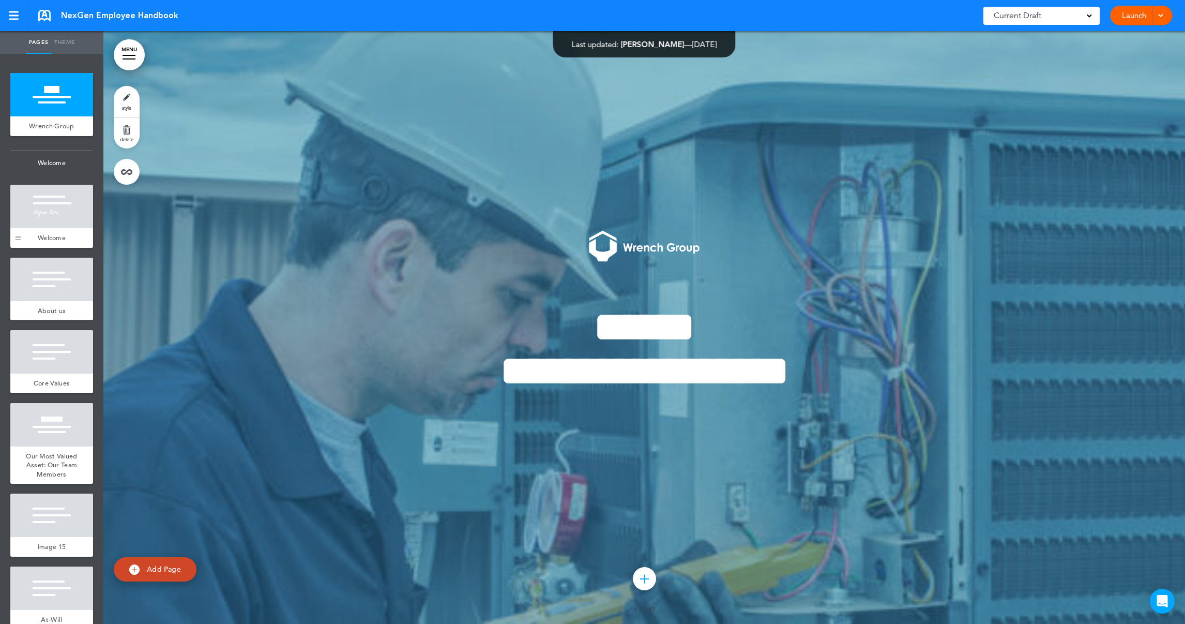
click at [25, 216] on div at bounding box center [18, 216] width 16 height 63
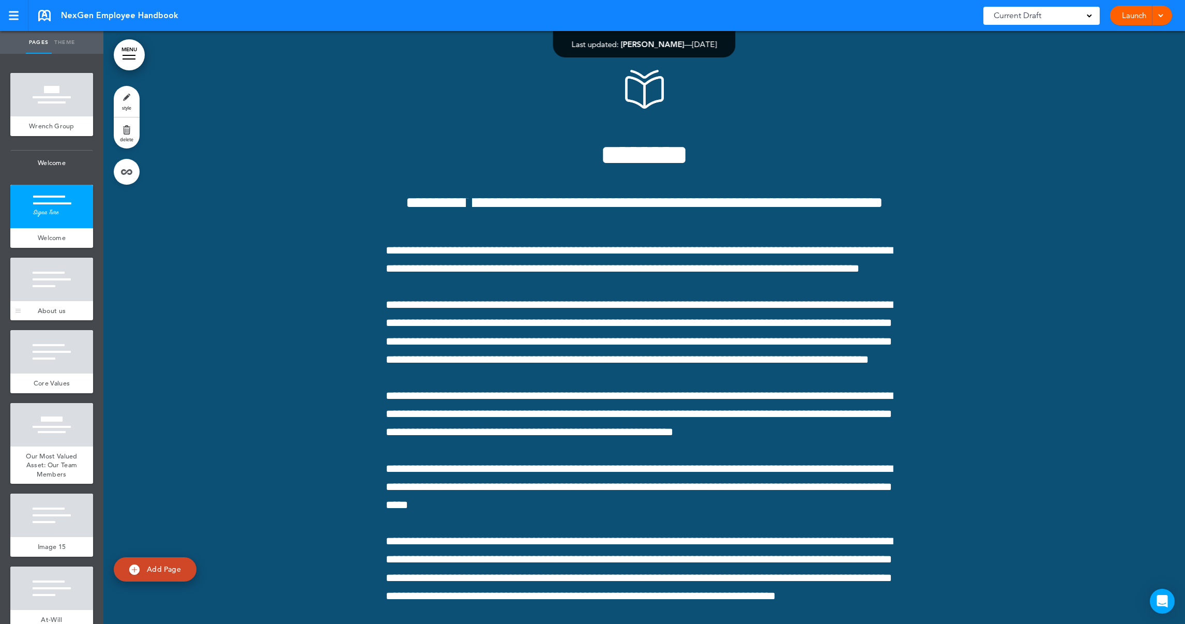
click at [29, 296] on div at bounding box center [51, 279] width 83 height 43
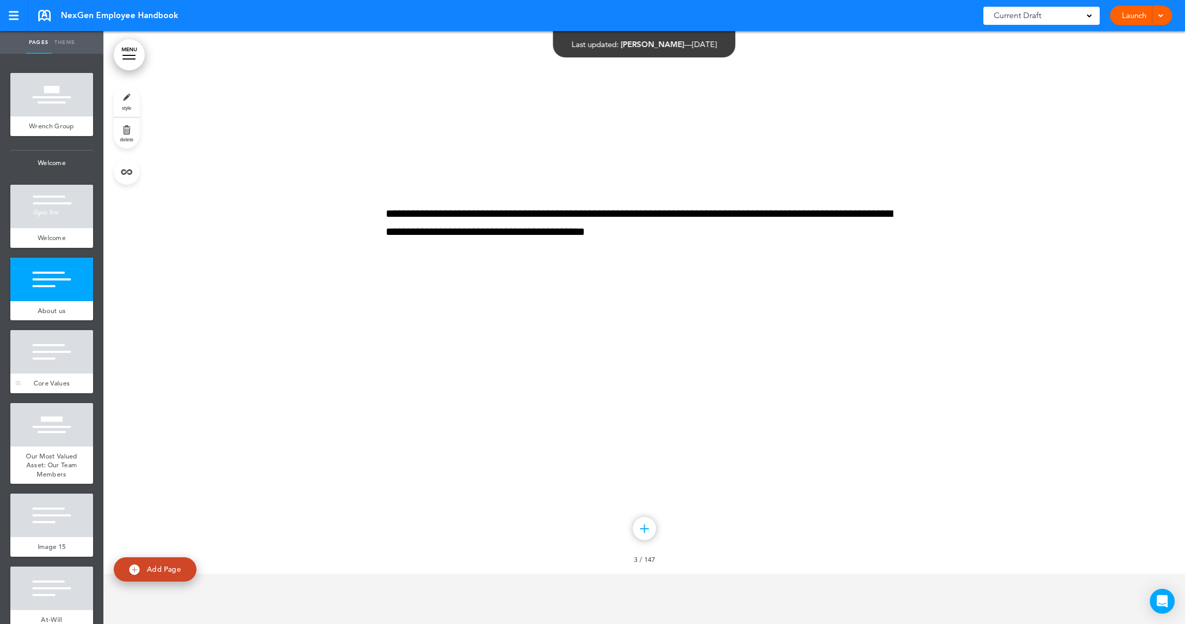
scroll to position [1339, 0]
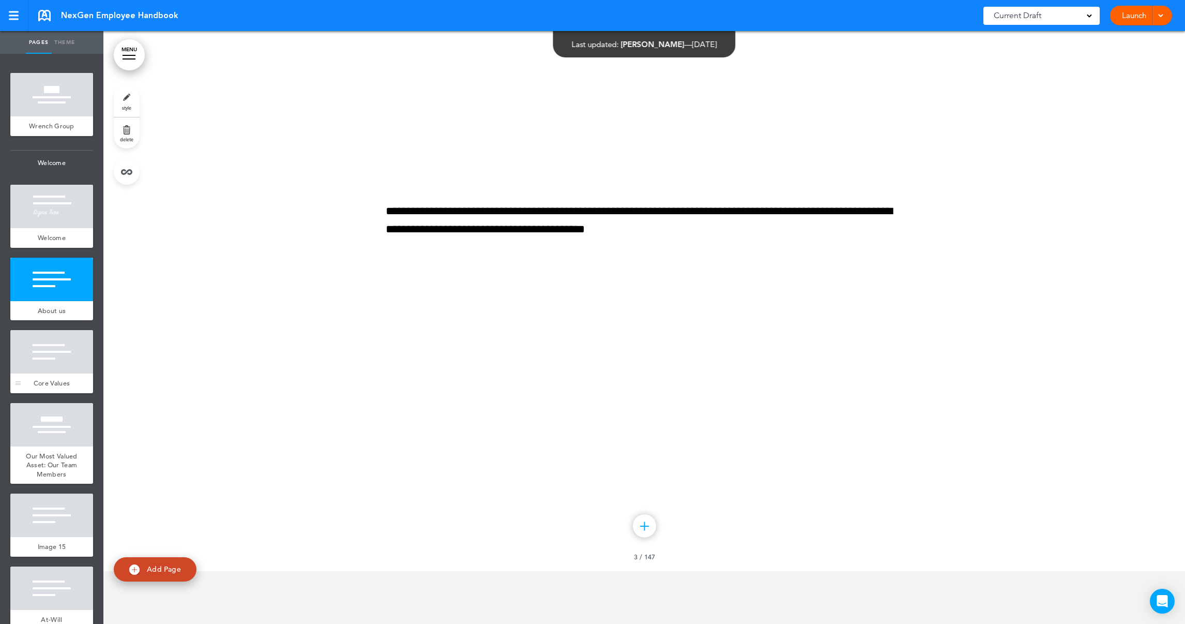
click at [41, 373] on div at bounding box center [51, 351] width 83 height 43
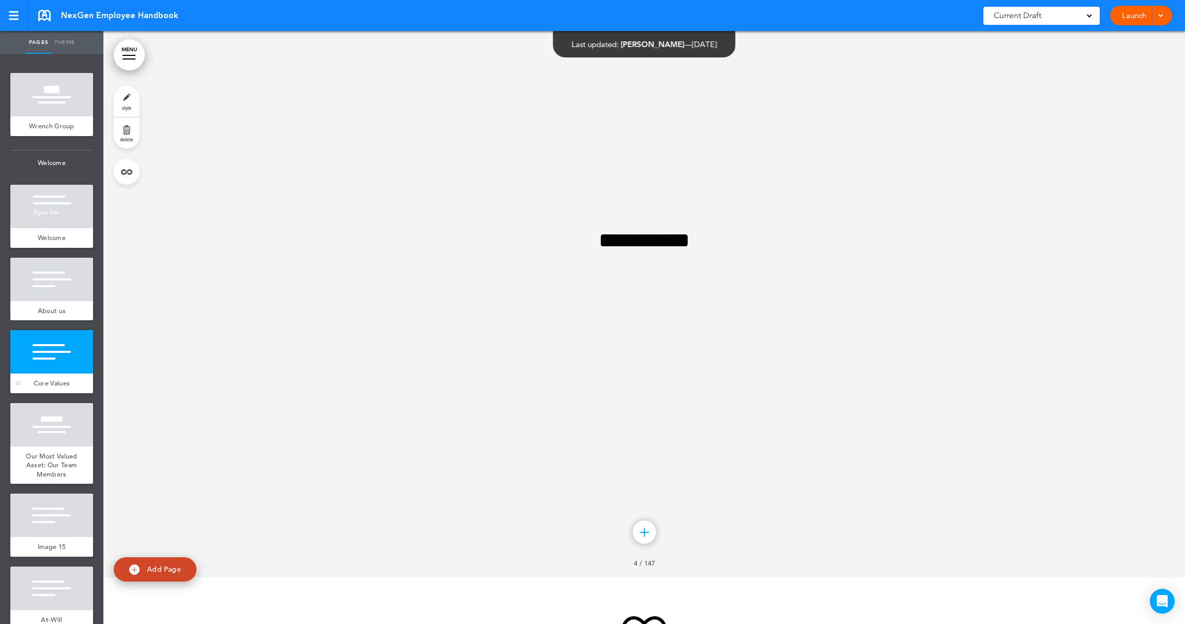
scroll to position [1931, 0]
click at [47, 477] on span "Our Most Valued Asset: Our Team Members" at bounding box center [52, 464] width 52 height 27
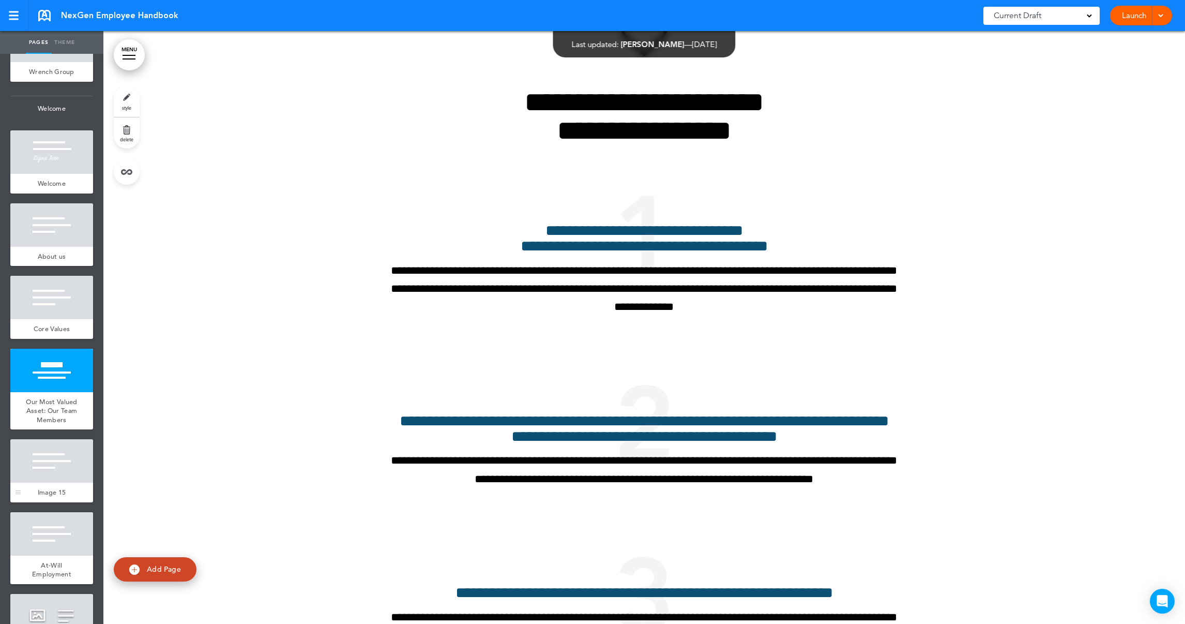
scroll to position [78, 0]
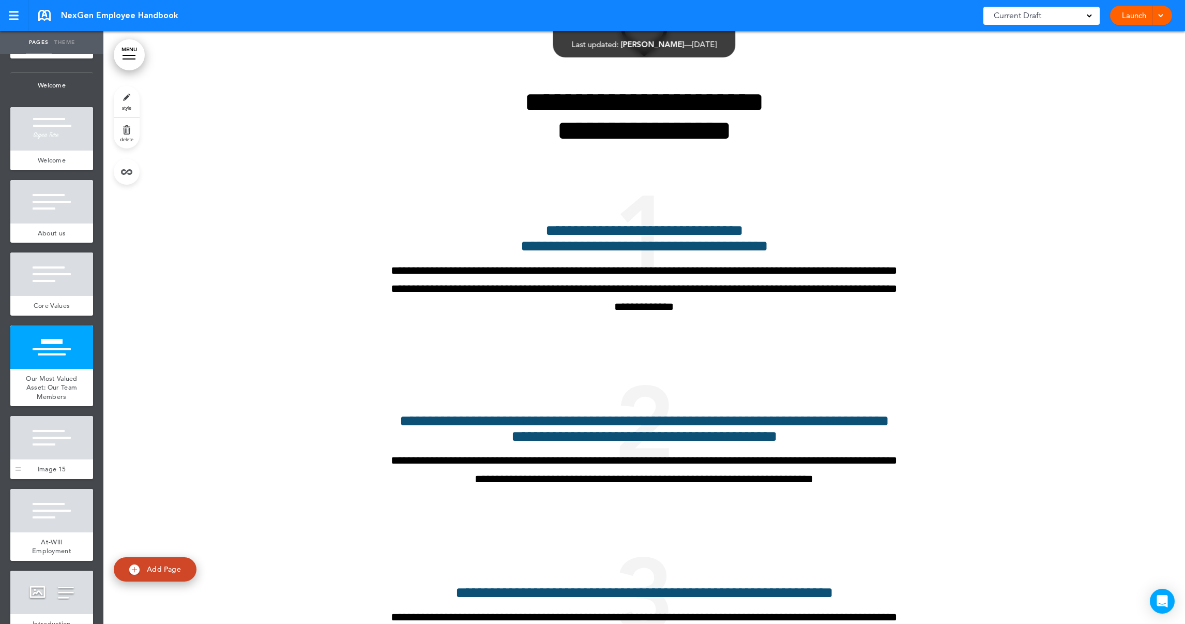
click at [47, 473] on span "Image 15" at bounding box center [52, 468] width 28 height 9
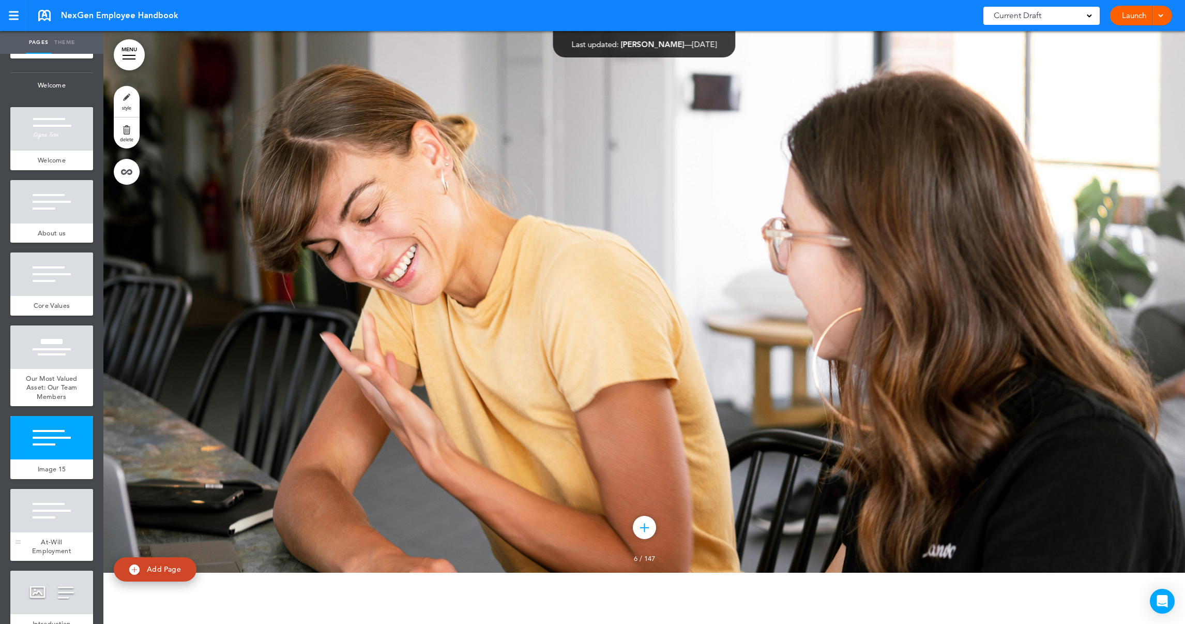
click at [48, 532] on div at bounding box center [51, 510] width 83 height 43
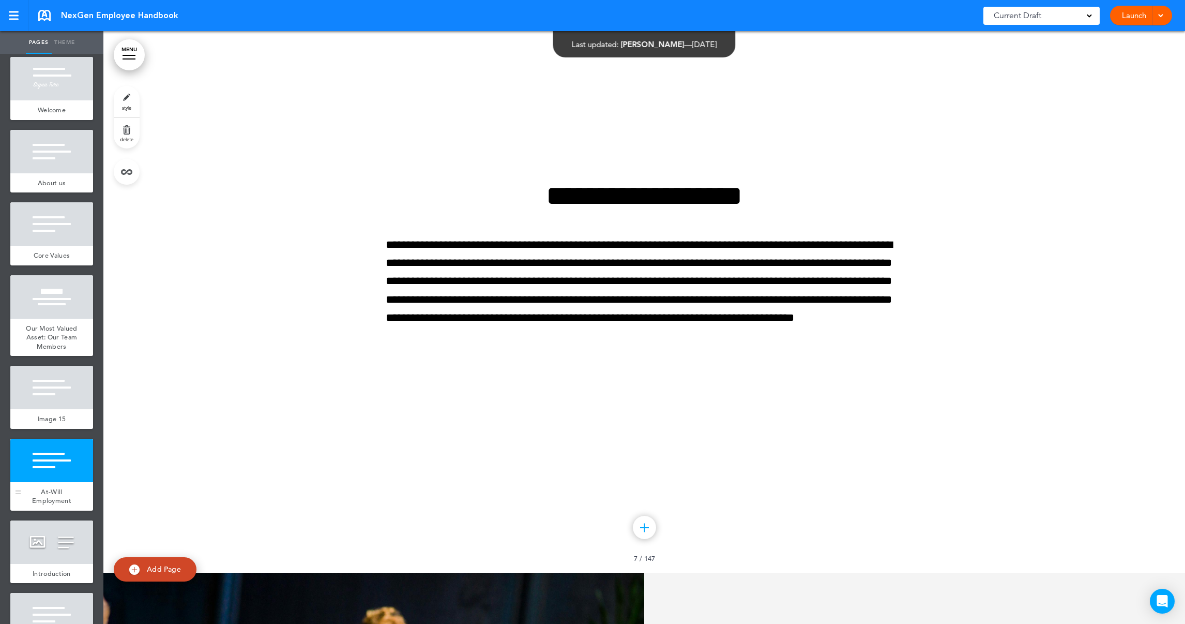
scroll to position [155, 0]
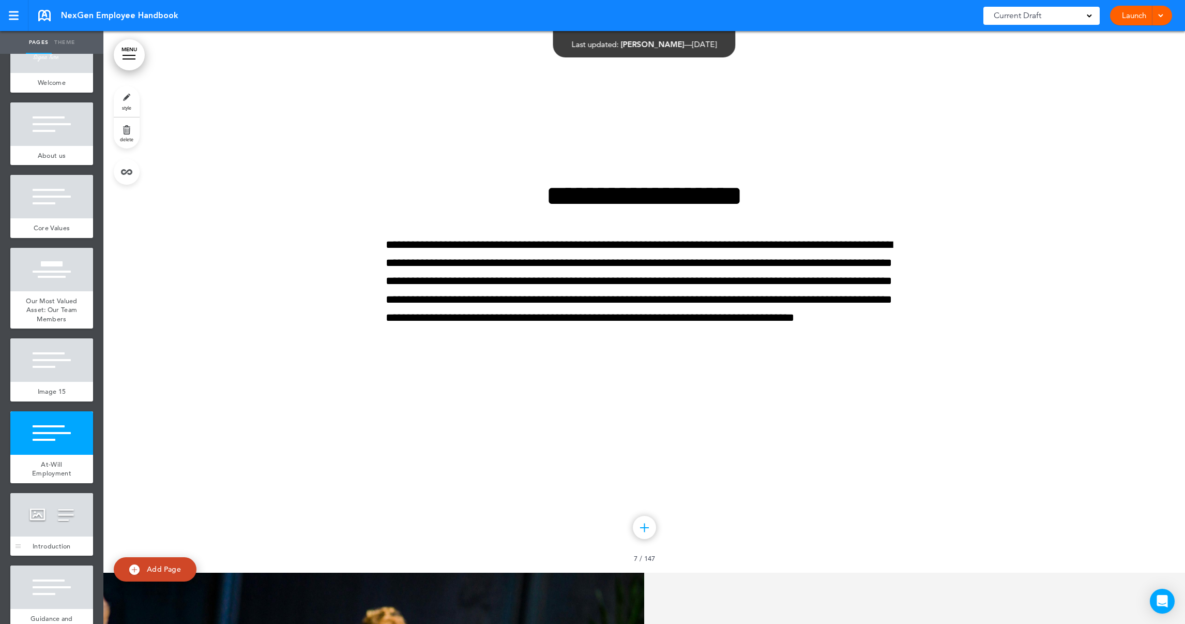
click at [60, 536] on div at bounding box center [51, 514] width 83 height 43
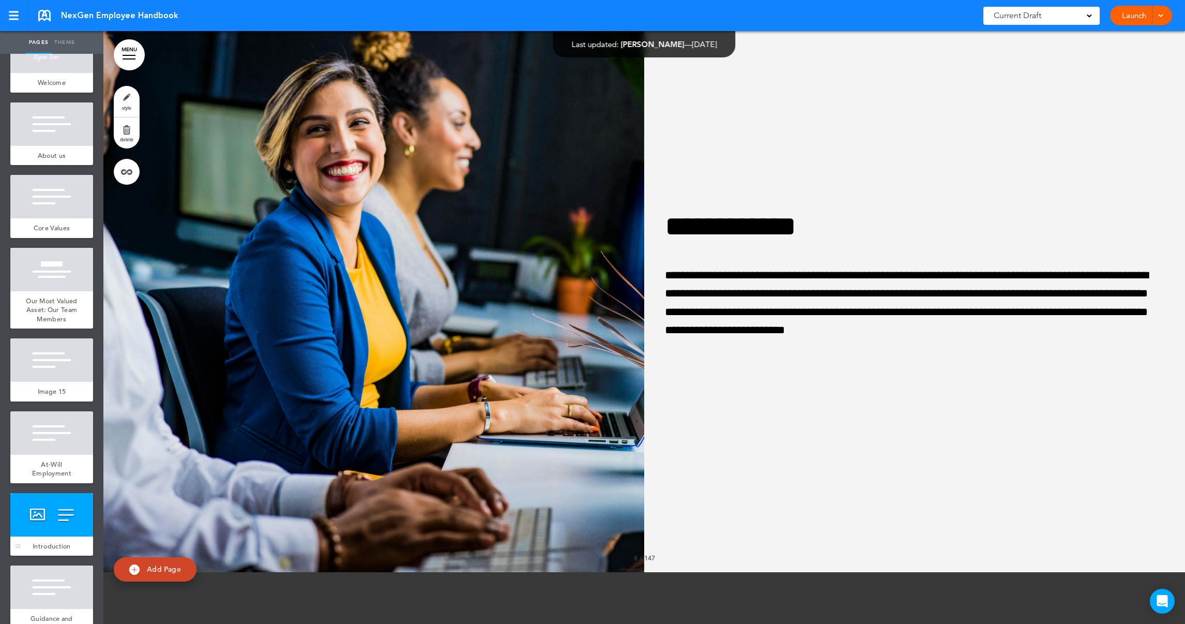
scroll to position [232, 0]
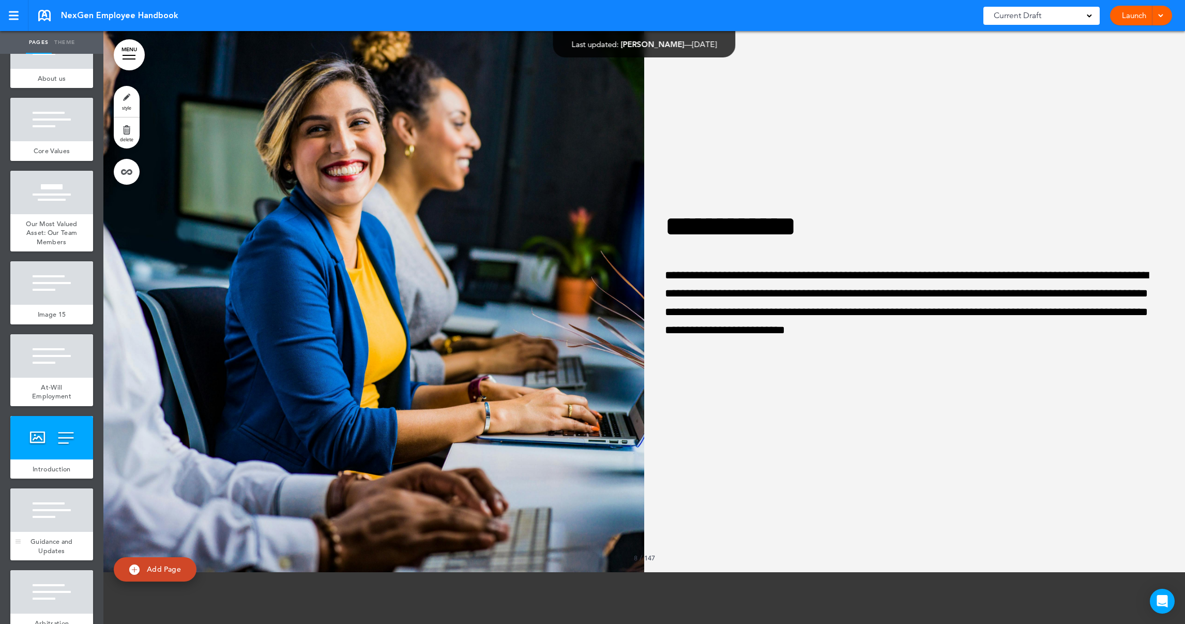
click at [44, 532] on div at bounding box center [51, 509] width 83 height 43
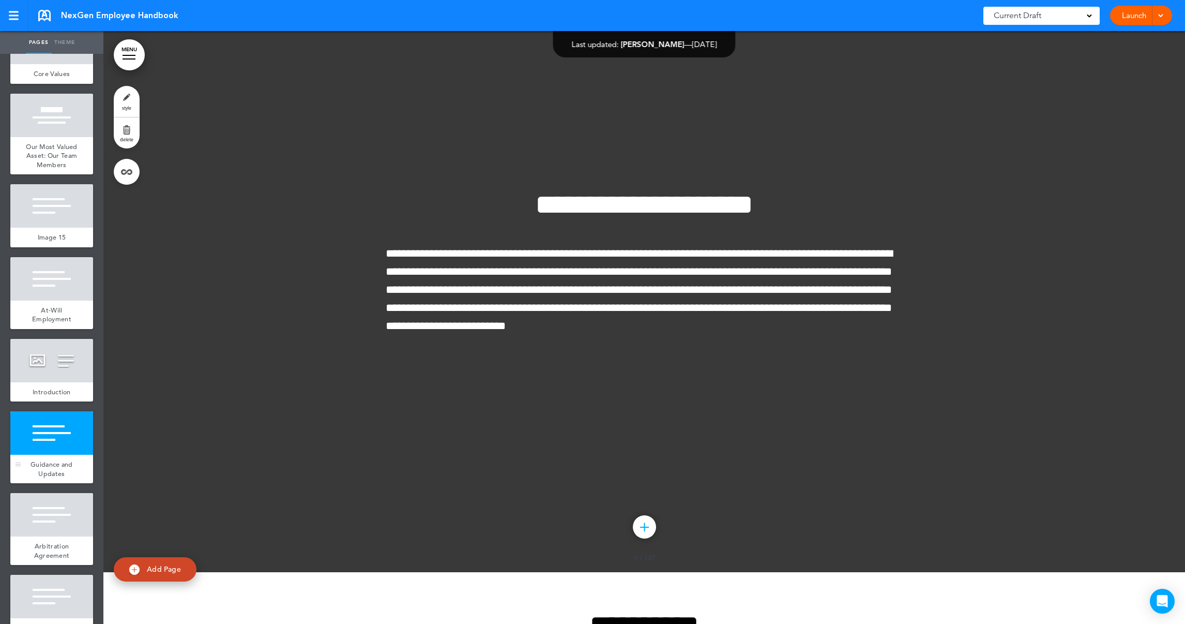
scroll to position [310, 0]
click at [40, 558] on span "Arbitration Agreement" at bounding box center [52, 549] width 36 height 18
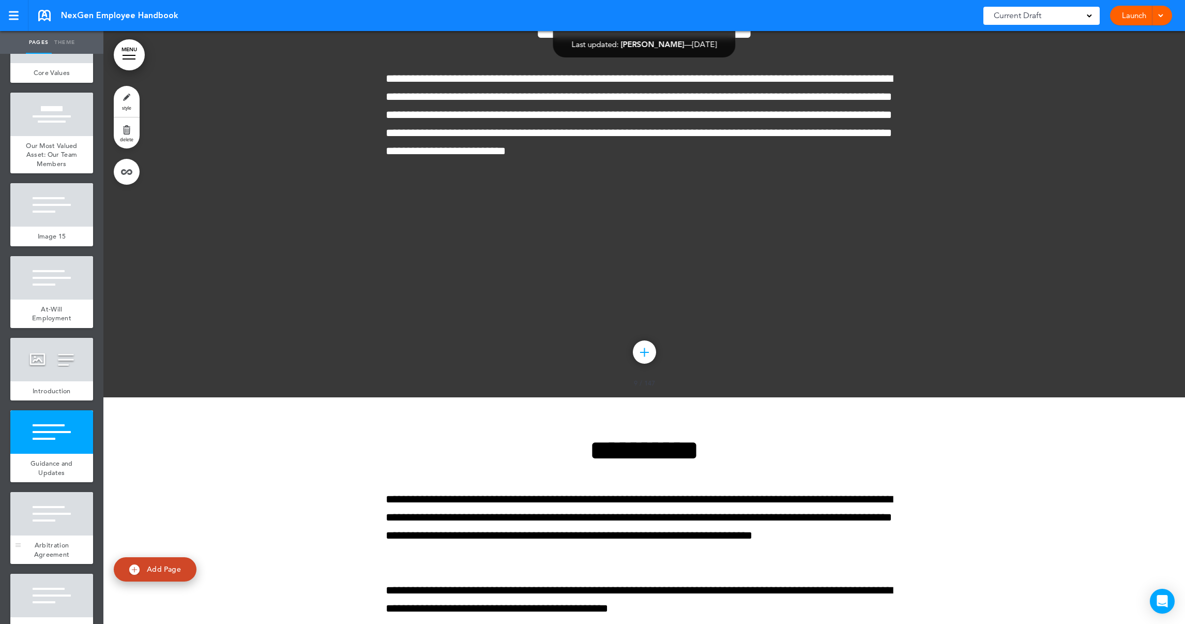
scroll to position [5668, 0]
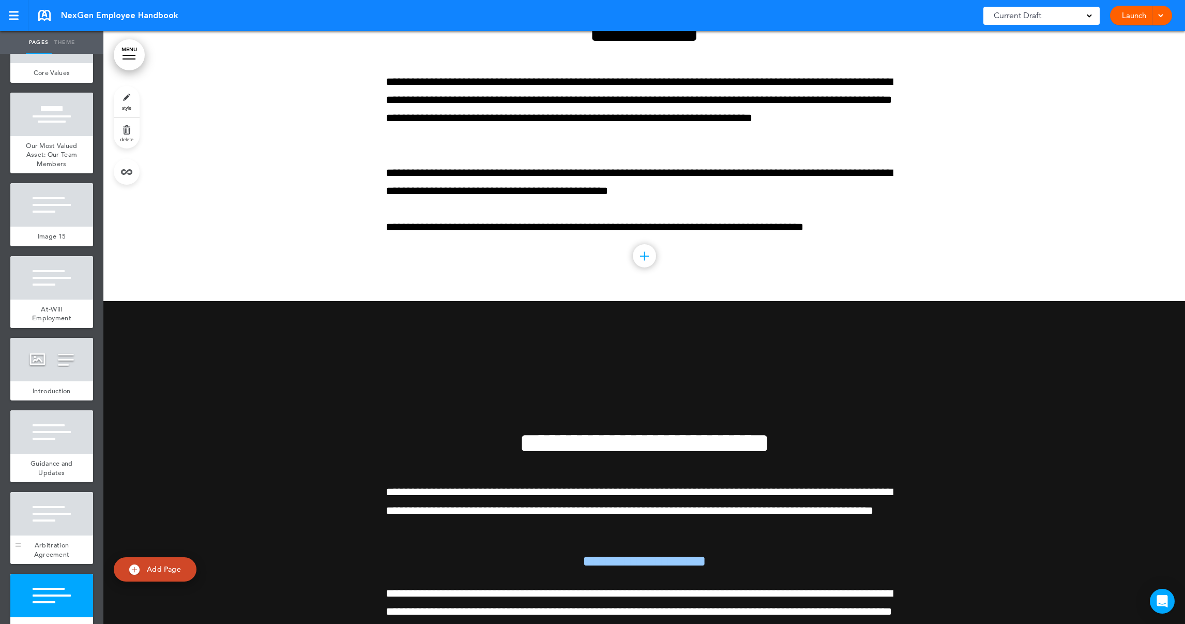
click at [54, 558] on span "Arbitration Agreement" at bounding box center [52, 549] width 36 height 18
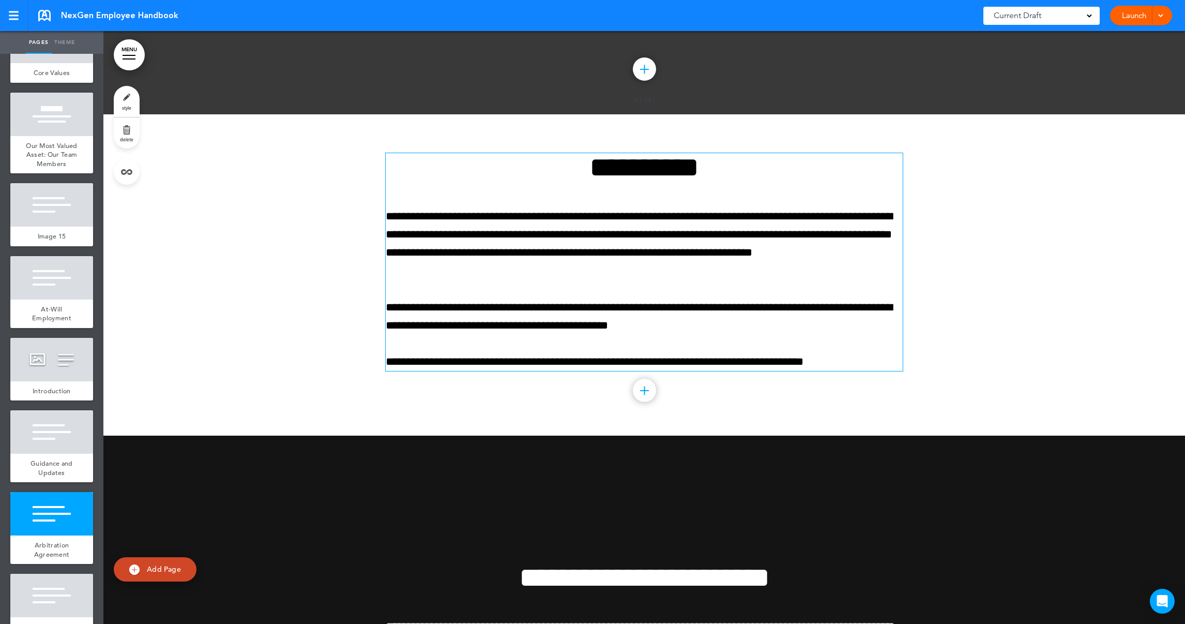
scroll to position [5513, 0]
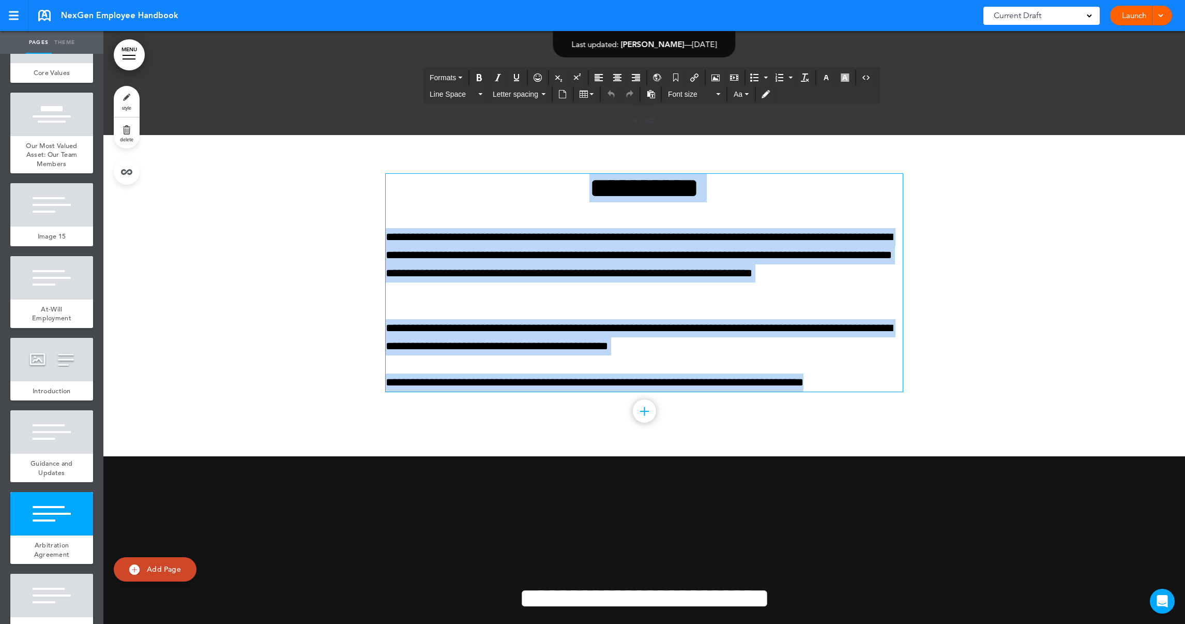
drag, startPoint x: 557, startPoint y: 233, endPoint x: 850, endPoint y: 430, distance: 352.4
click at [850, 391] on div "**********" at bounding box center [644, 283] width 517 height 218
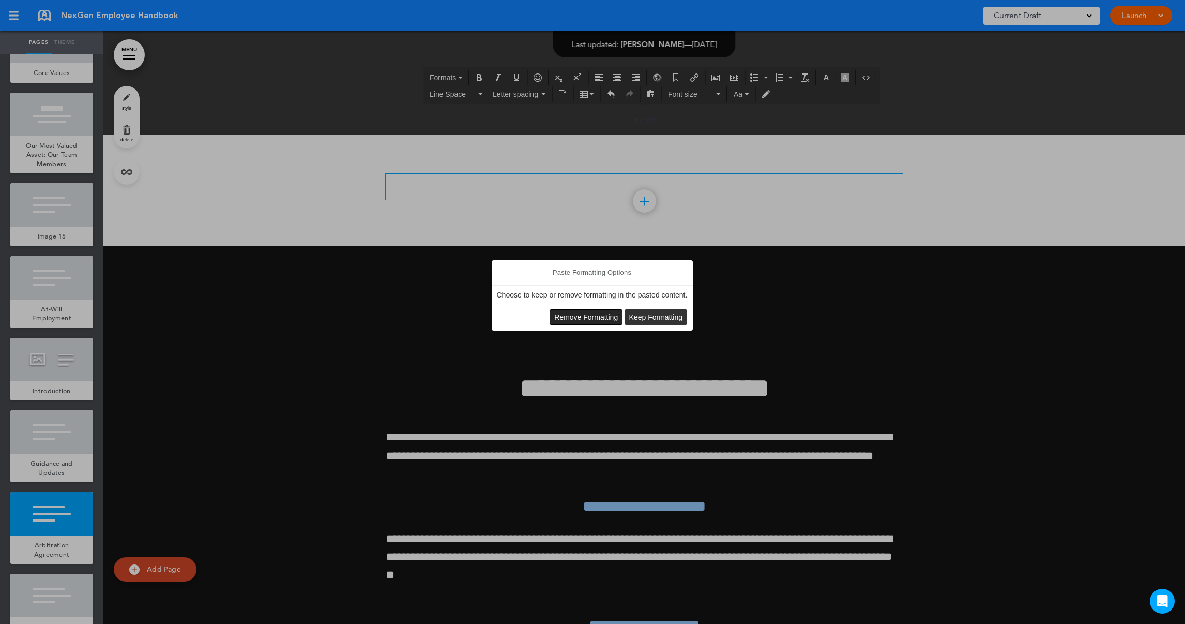
click at [588, 317] on span "Remove Formatting" at bounding box center [586, 317] width 64 height 8
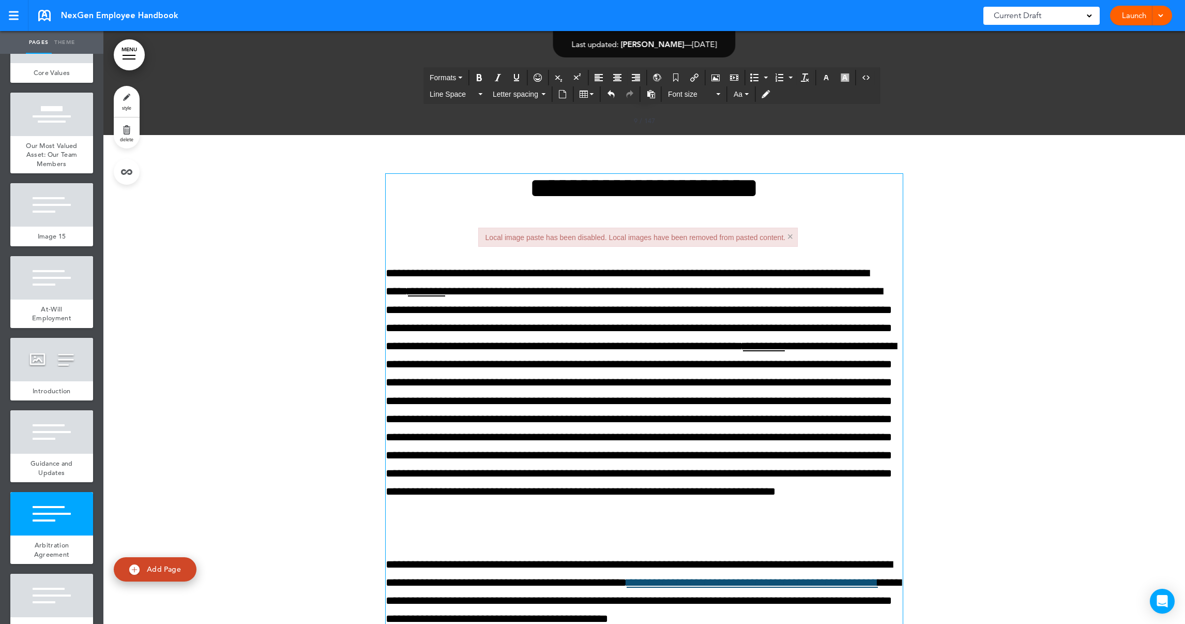
click at [521, 246] on p at bounding box center [644, 237] width 517 height 18
click at [489, 246] on p at bounding box center [644, 237] width 517 height 18
click at [483, 246] on p at bounding box center [644, 237] width 517 height 18
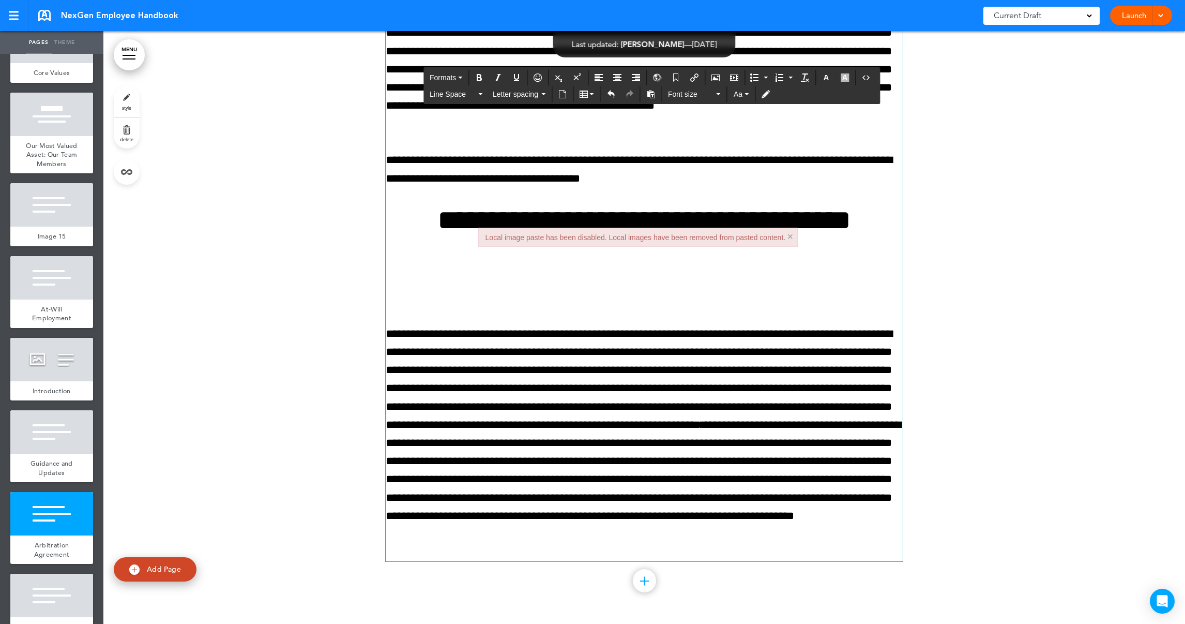
scroll to position [6599, 0]
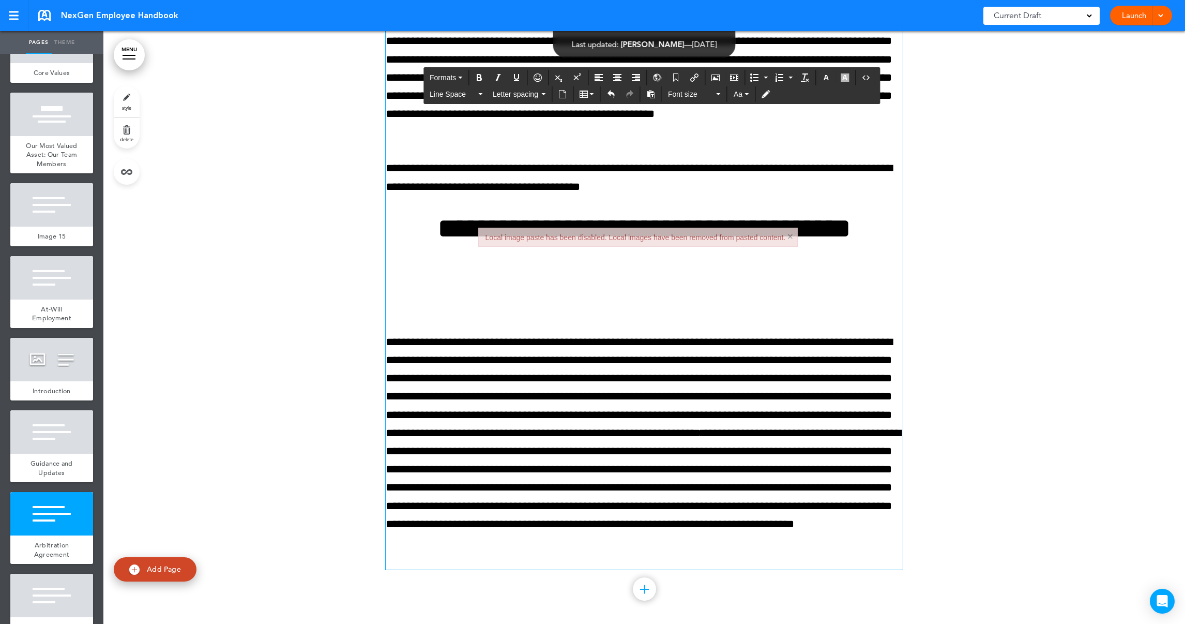
click at [416, 315] on p at bounding box center [644, 306] width 517 height 18
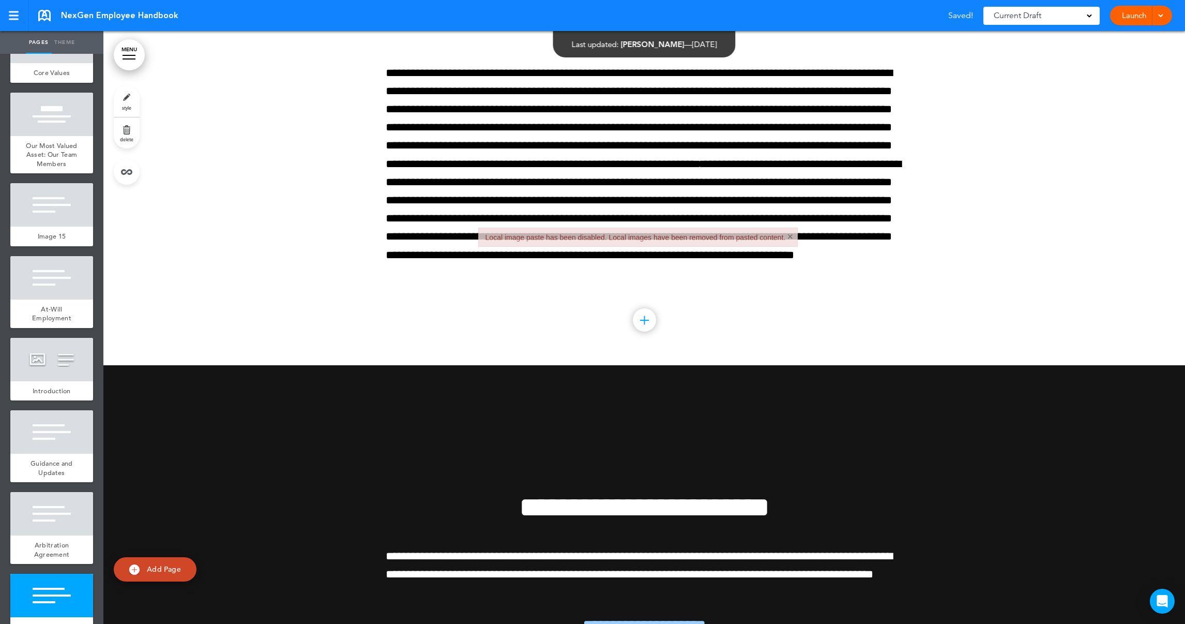
scroll to position [7064, 0]
